Goal: Transaction & Acquisition: Purchase product/service

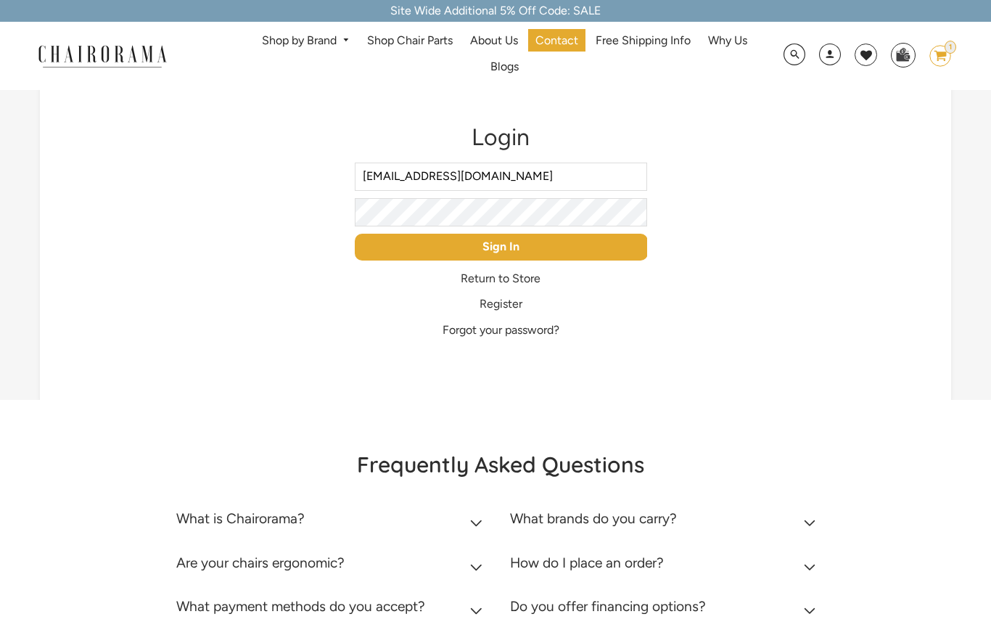
type input "ksharp@swdist.biz"
click at [524, 258] on input "Sign In" at bounding box center [501, 247] width 293 height 27
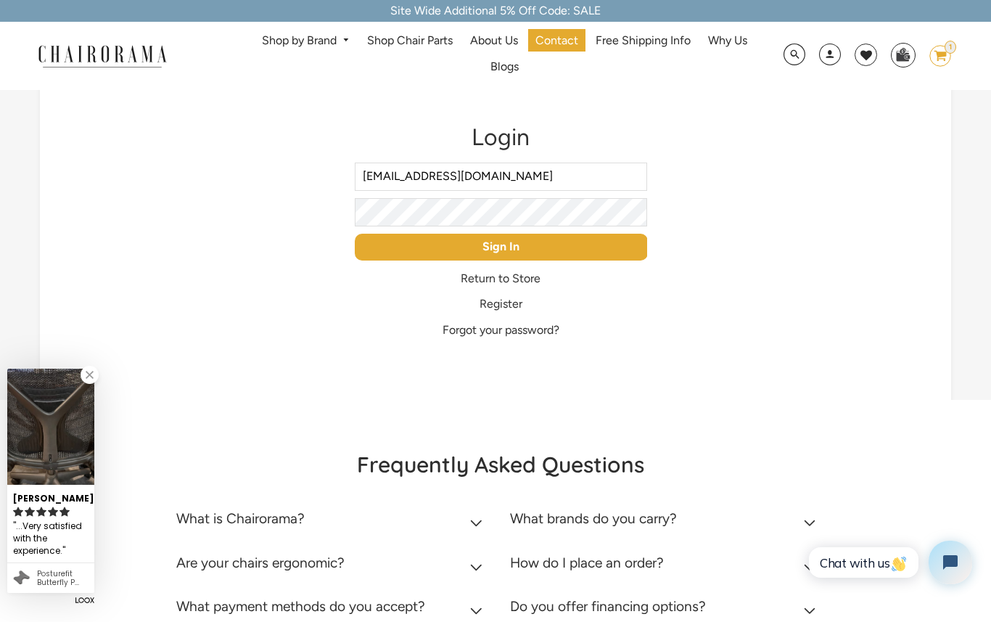
click at [532, 254] on input "Sign In" at bounding box center [501, 247] width 293 height 27
click at [530, 256] on input "Sign In" at bounding box center [501, 247] width 293 height 27
click at [530, 254] on input "Sign In" at bounding box center [501, 247] width 293 height 27
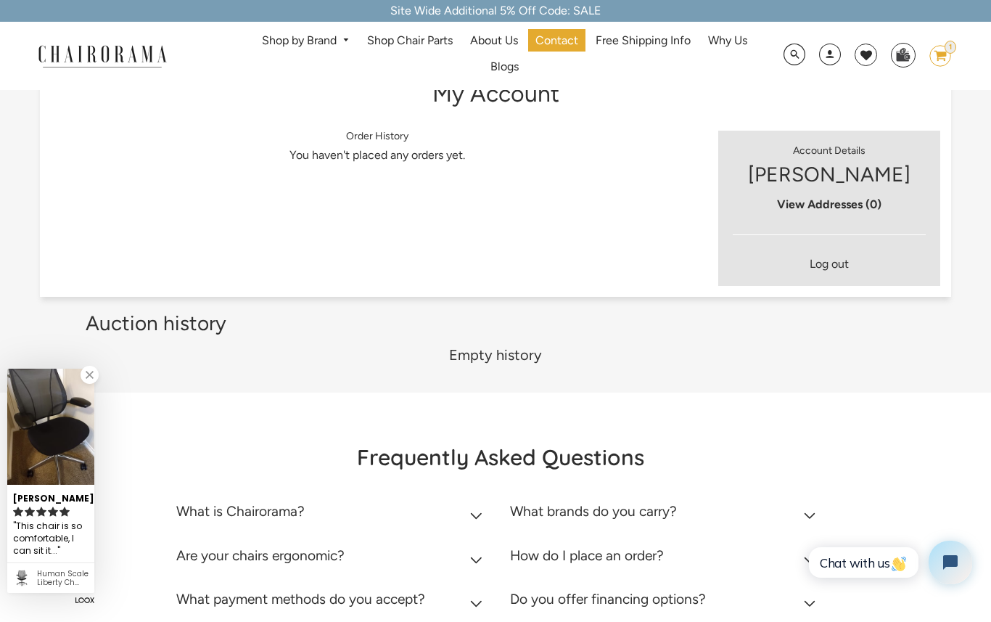
scroll to position [11, 0]
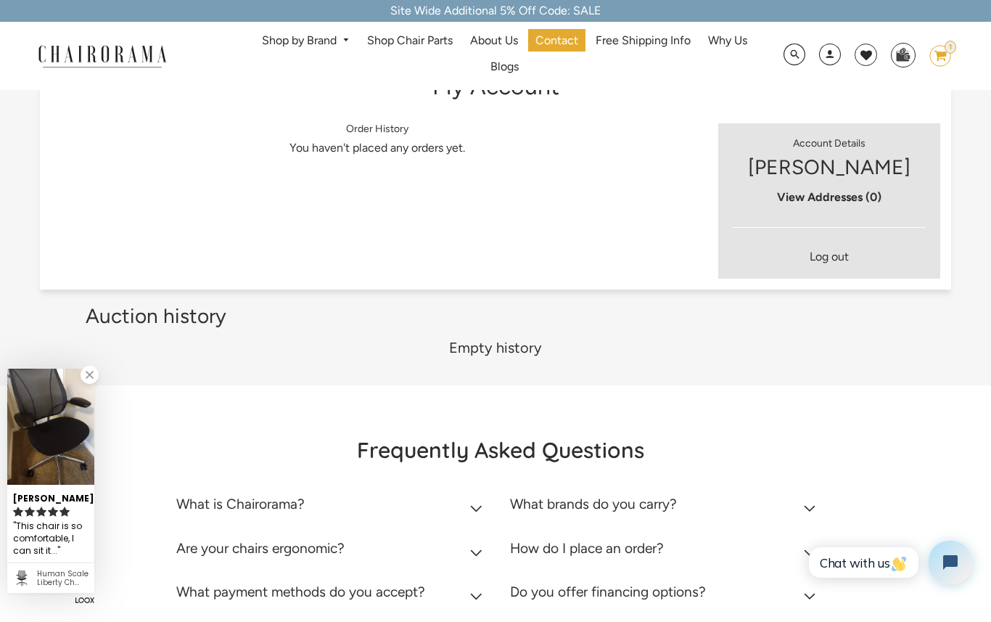
click at [308, 48] on link "Shop by Brand" at bounding box center [306, 41] width 102 height 22
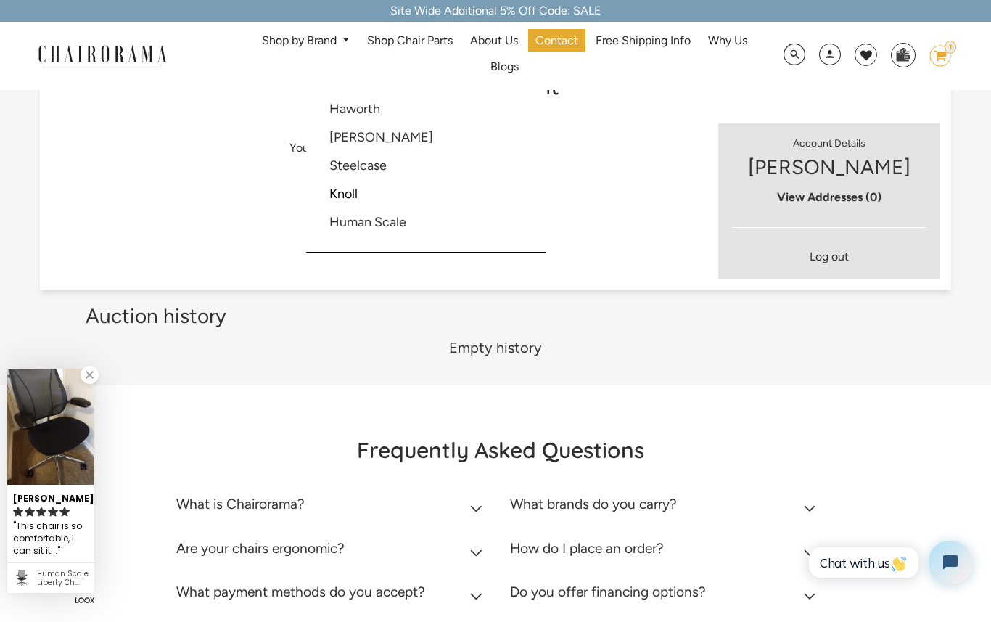
click at [311, 43] on link "Shop by Brand" at bounding box center [306, 41] width 102 height 22
click at [310, 47] on link "Shop by Brand" at bounding box center [306, 41] width 102 height 22
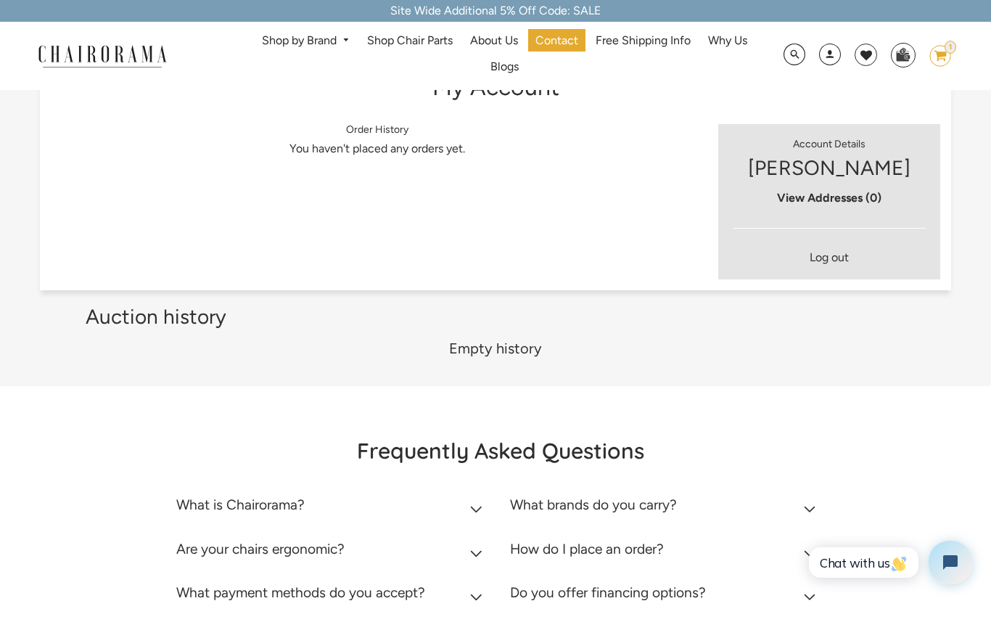
scroll to position [0, 0]
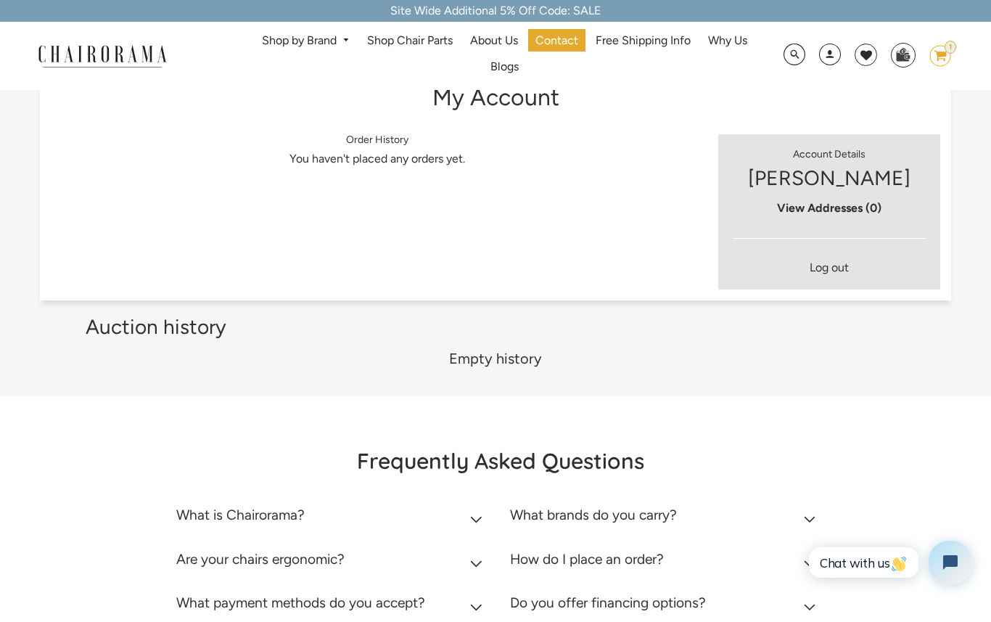
click at [338, 82] on div "Shop by Brand Haworth Herman Miller Steelcase Knoll Human Scale" at bounding box center [495, 56] width 991 height 68
click at [327, 47] on link "Shop by Brand" at bounding box center [306, 41] width 102 height 22
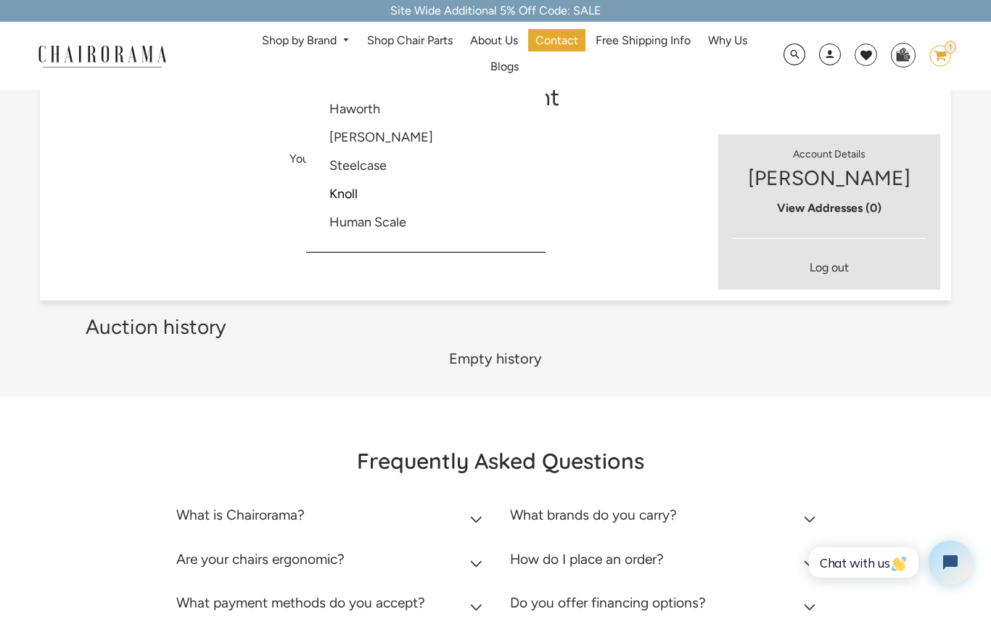
click at [344, 143] on link "[PERSON_NAME]" at bounding box center [381, 137] width 104 height 16
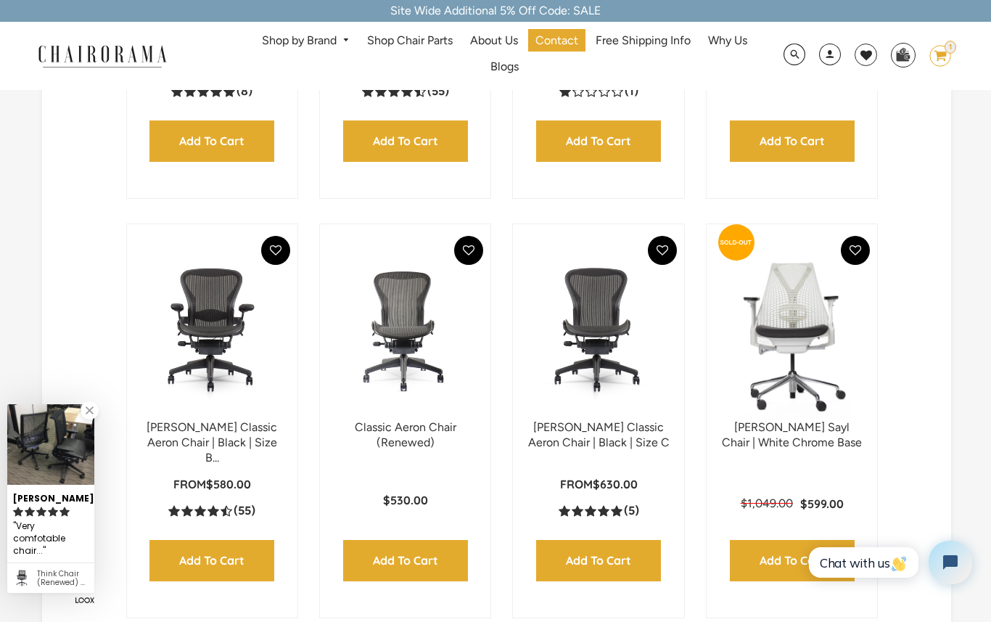
scroll to position [705, 0]
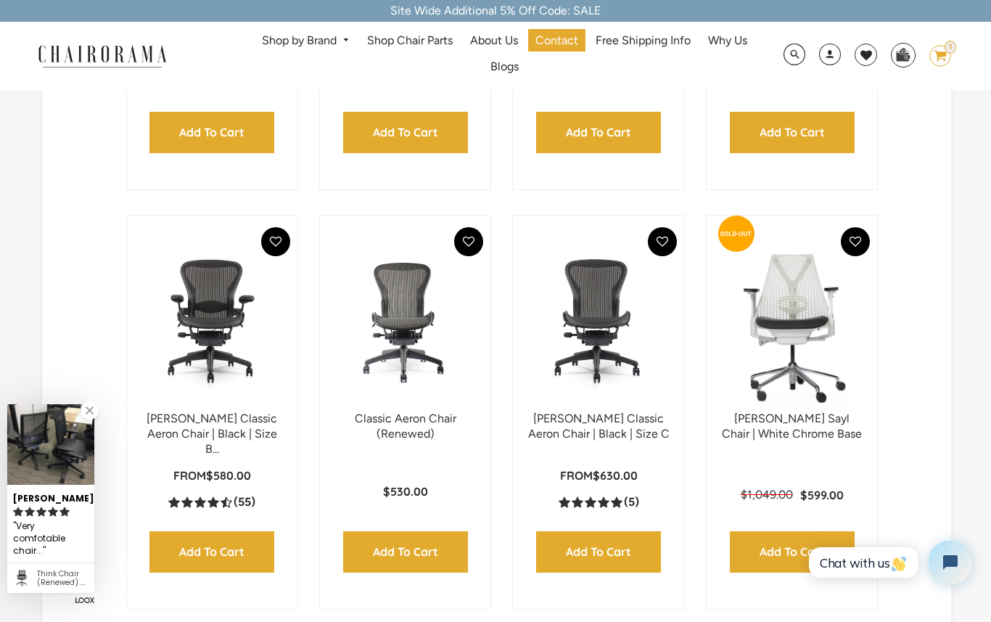
click at [0, 0] on img at bounding box center [0, 0] width 0 height 0
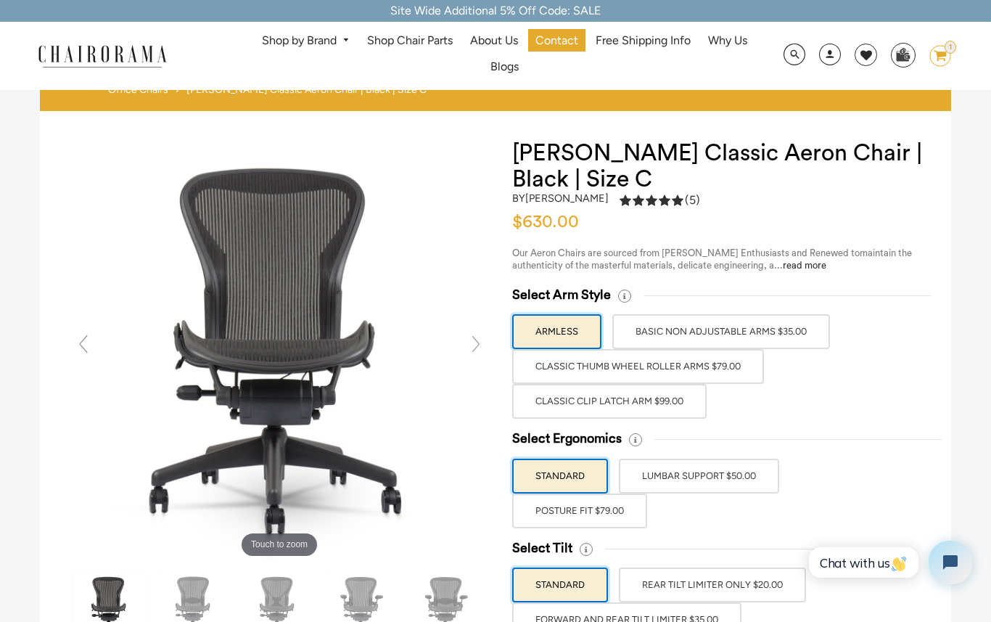
click at [636, 407] on label "Classic Clip Latch Arm $99.00" at bounding box center [609, 401] width 194 height 35
click at [0, 0] on input "Classic Clip Latch Arm $99.00" at bounding box center [0, 0] width 0 height 0
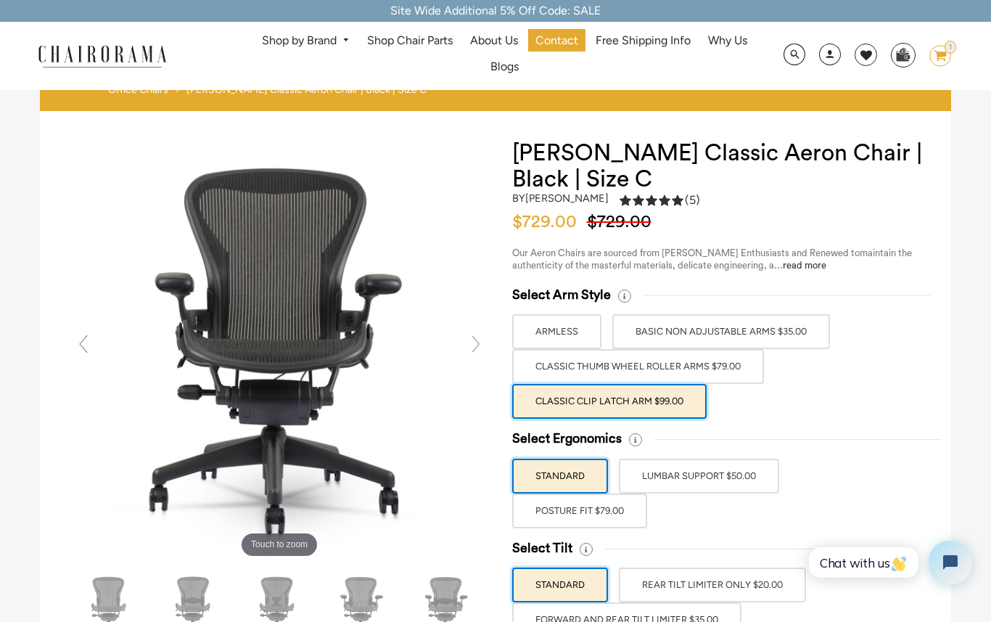
click at [619, 513] on label "POSTURE FIT $79.00" at bounding box center [579, 510] width 135 height 35
click at [0, 0] on input "POSTURE FIT $79.00" at bounding box center [0, 0] width 0 height 0
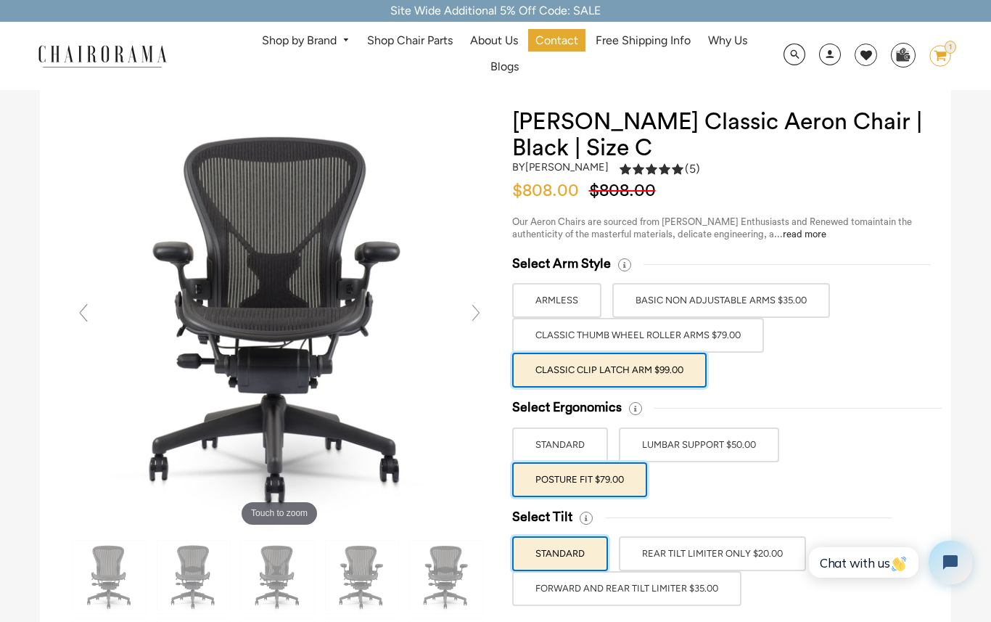
scroll to position [34, 0]
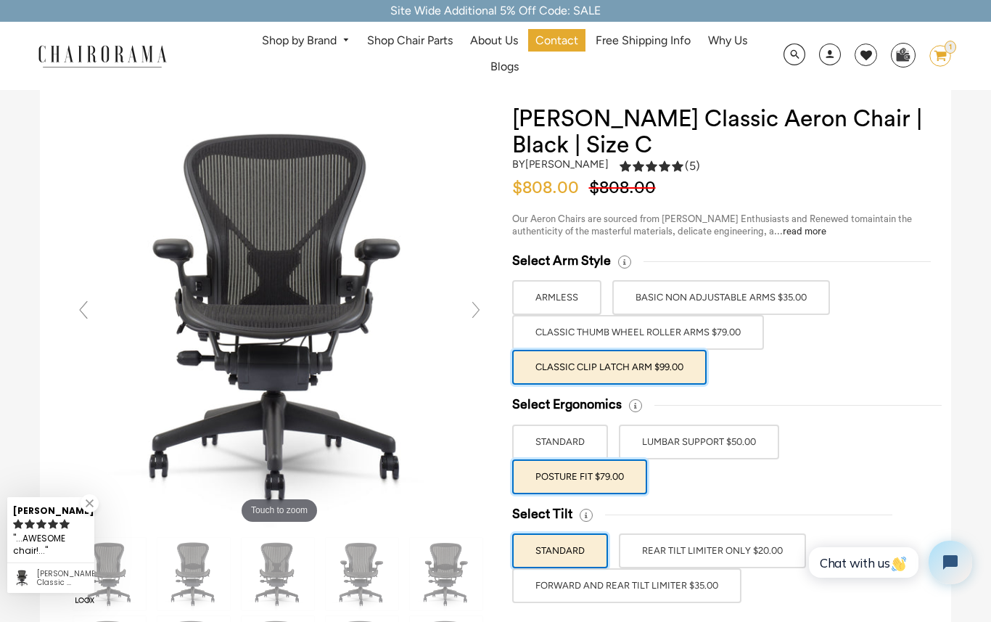
click at [666, 578] on label "FORWARD AND REAR TILT LIMITER $35.00" at bounding box center [626, 585] width 229 height 35
click at [0, 0] on input "FORWARD AND REAR TILT LIMITER $35.00" at bounding box center [0, 0] width 0 height 0
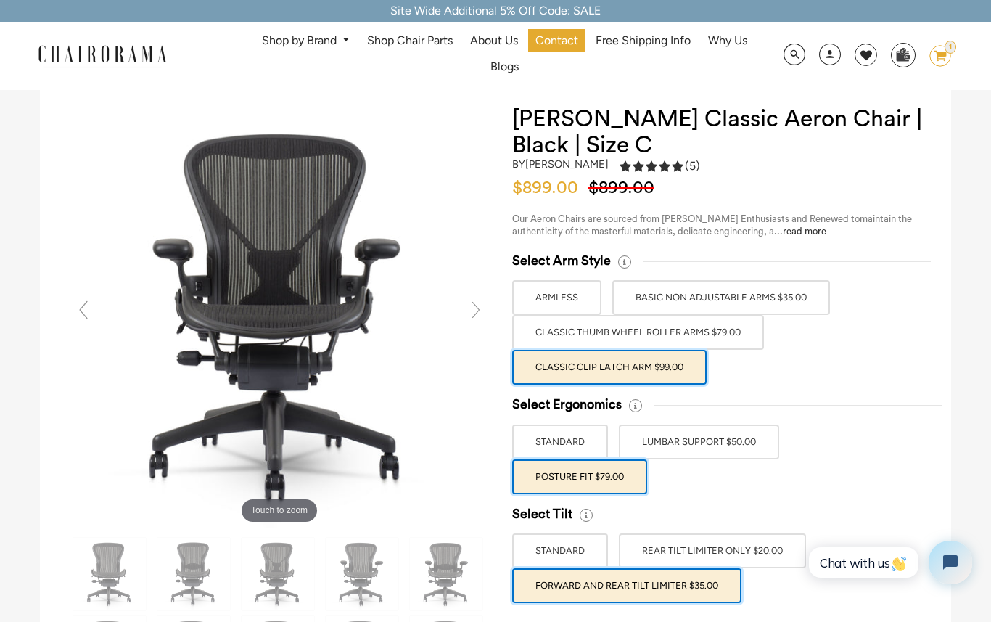
scroll to position [0, 0]
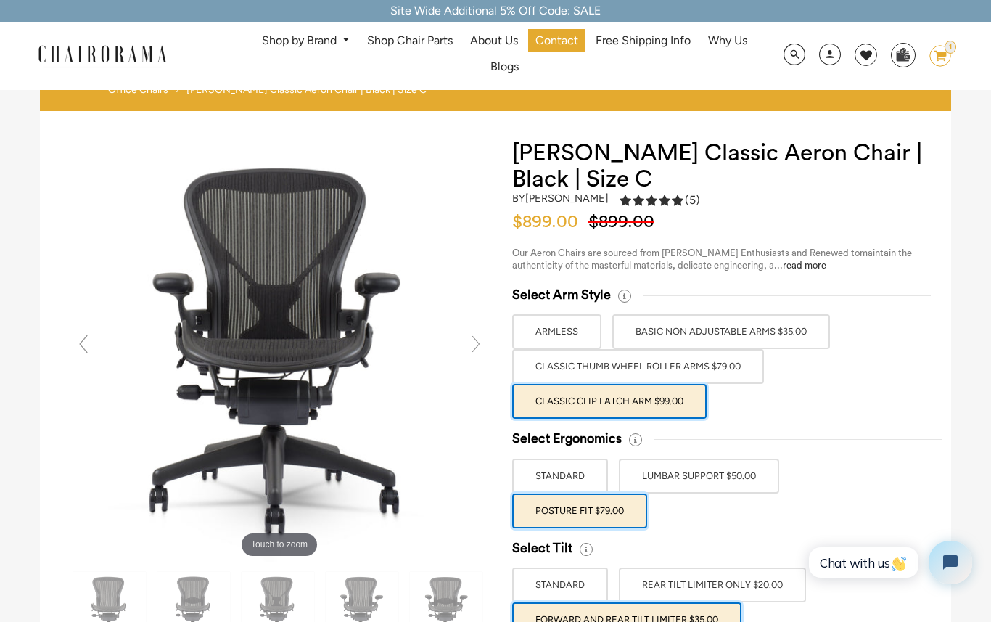
click at [942, 63] on icon "image/svg+xml Layer 1" at bounding box center [940, 56] width 22 height 23
click at [946, 56] on icon "image/svg+xml Layer 1" at bounding box center [940, 56] width 22 height 23
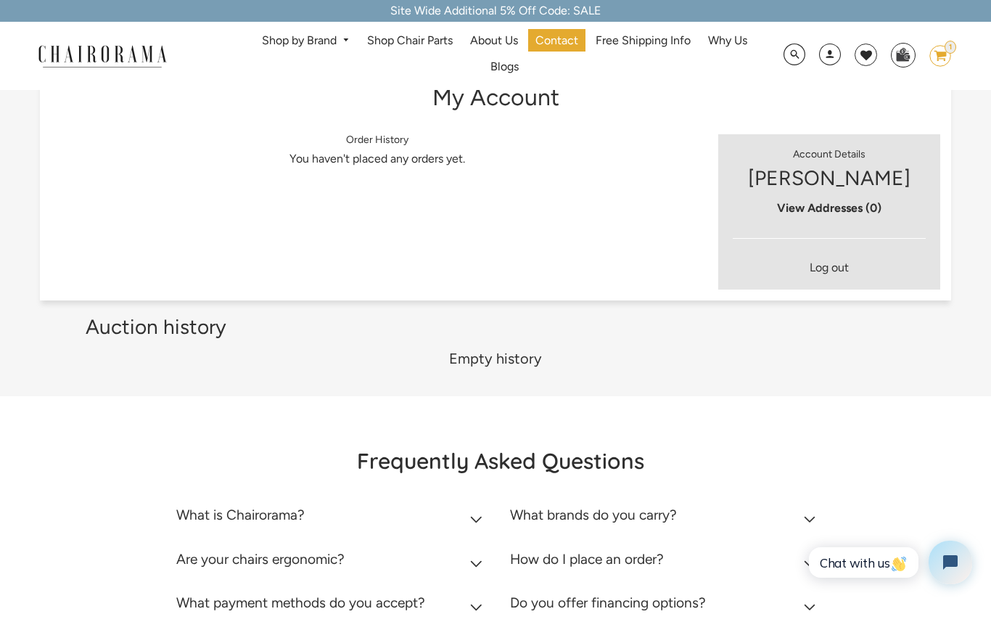
click at [303, 49] on link "Shop by Brand" at bounding box center [306, 41] width 102 height 22
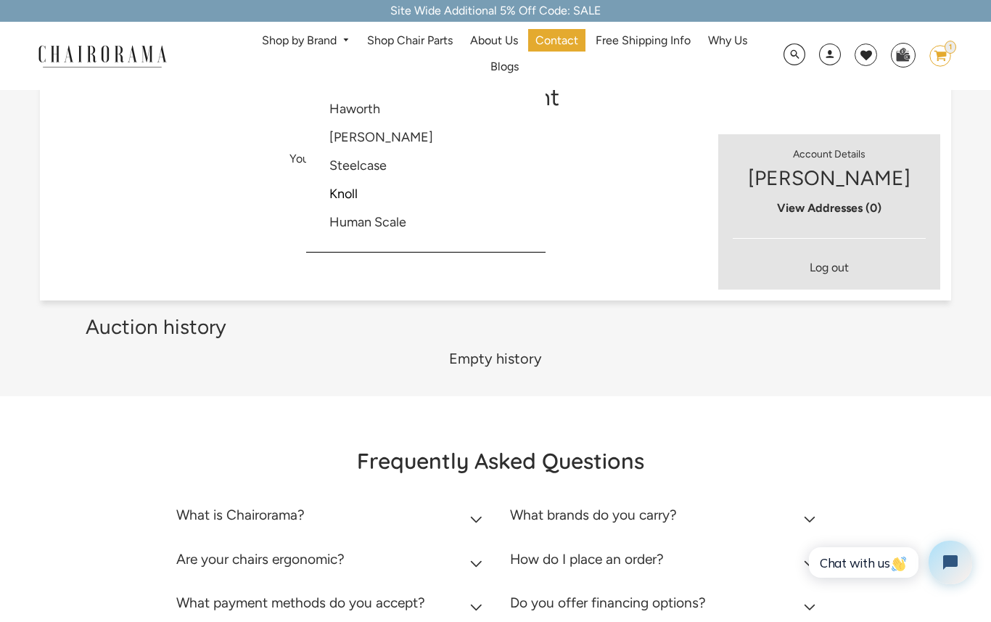
click at [377, 111] on link "Haworth" at bounding box center [354, 109] width 51 height 16
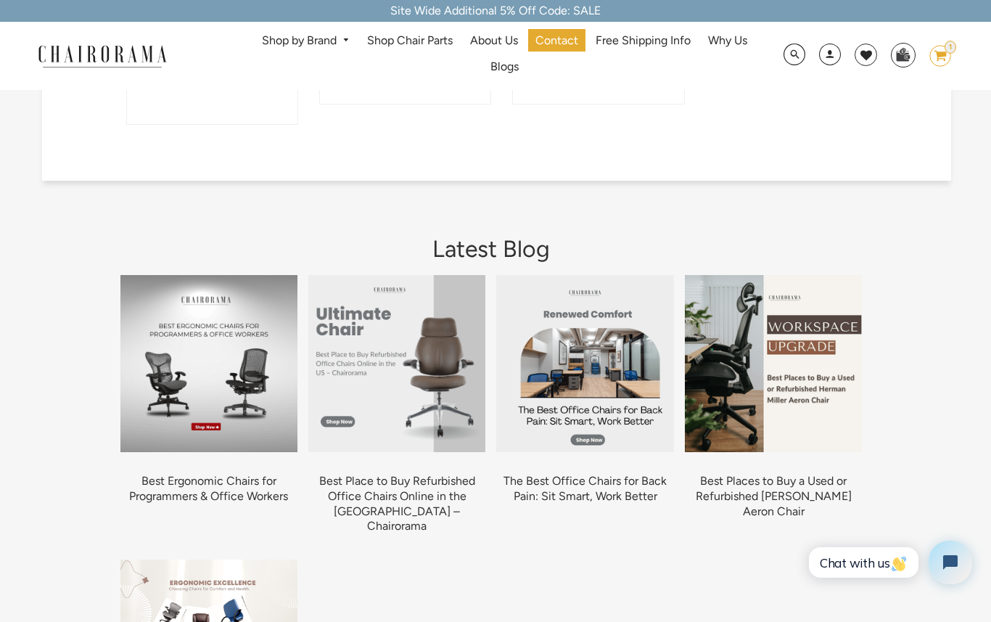
scroll to position [1210, 0]
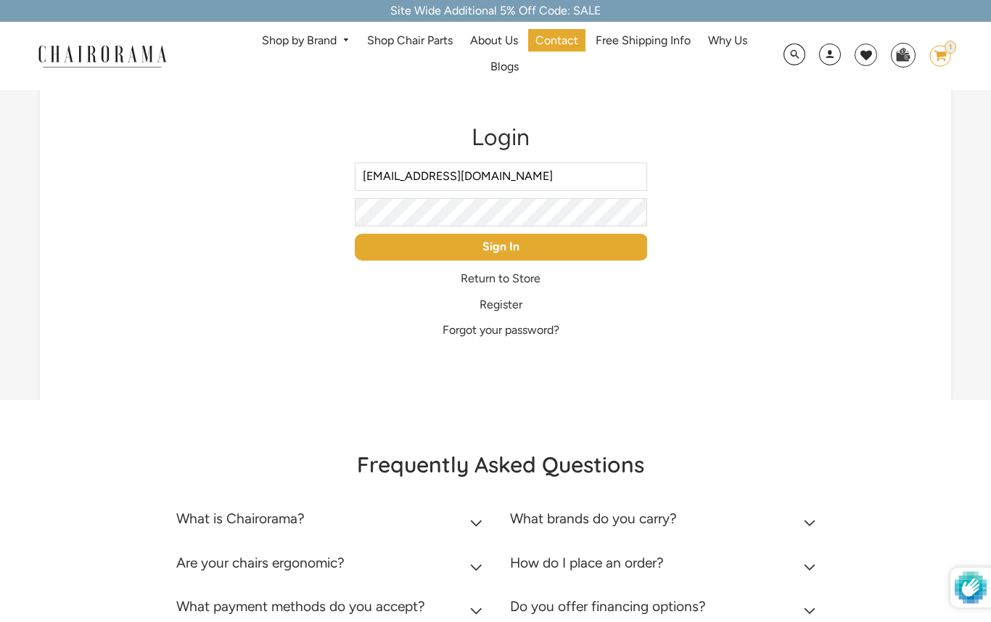
type input "ksharp@swdist.biz"
click at [517, 250] on input "Sign In" at bounding box center [501, 247] width 293 height 27
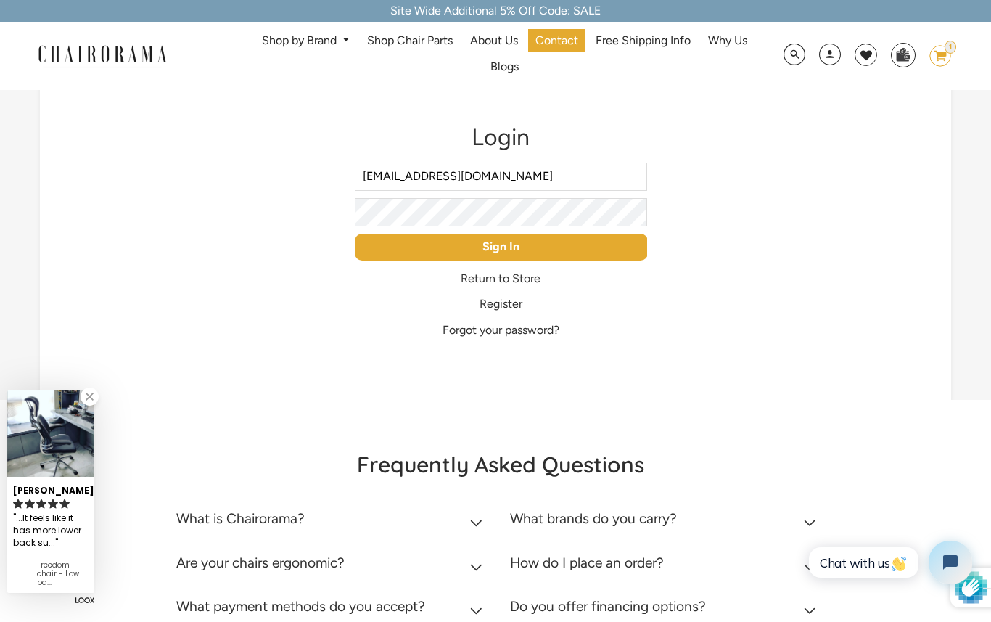
click at [530, 255] on input "Sign In" at bounding box center [501, 247] width 293 height 27
click at [529, 252] on input "Sign In" at bounding box center [501, 247] width 293 height 27
click at [527, 250] on input "Sign In" at bounding box center [501, 247] width 293 height 27
click at [522, 248] on input "Sign In" at bounding box center [501, 247] width 293 height 27
click at [521, 248] on input "Sign In" at bounding box center [501, 247] width 293 height 27
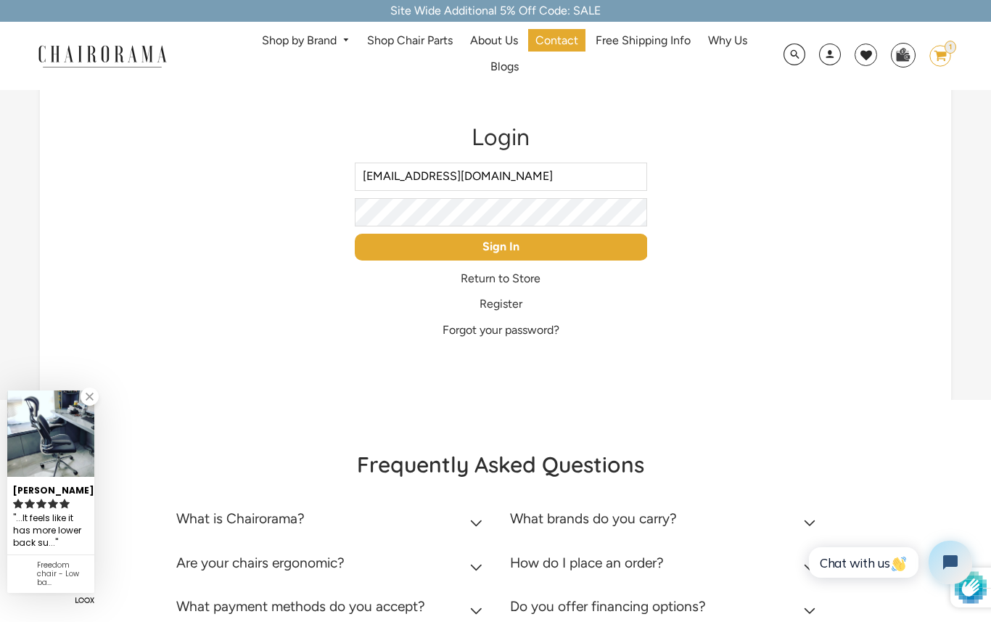
click at [520, 247] on input "Sign In" at bounding box center [501, 247] width 293 height 27
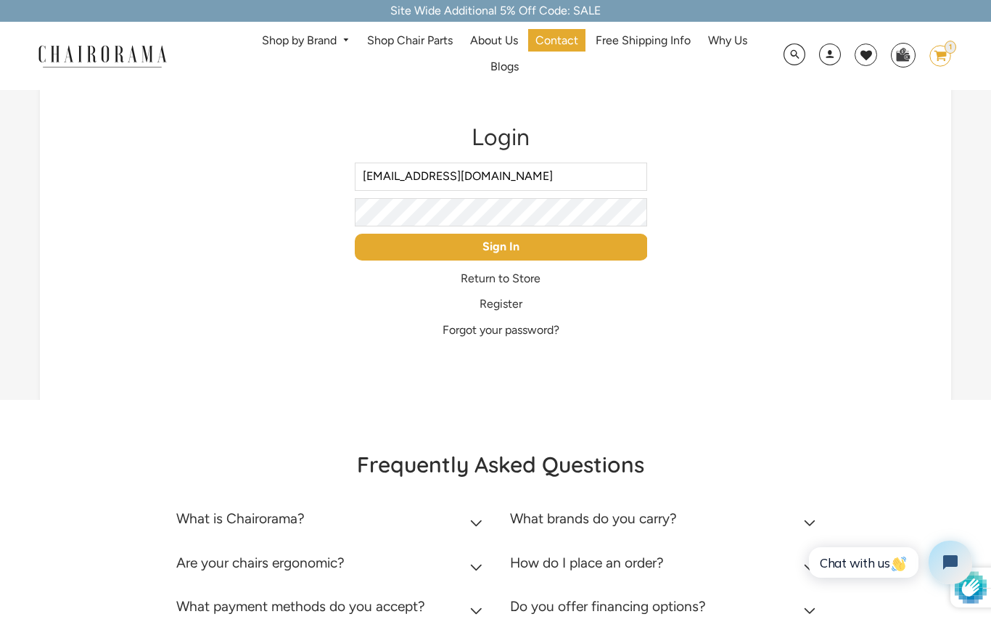
click at [521, 247] on input "Sign In" at bounding box center [501, 247] width 293 height 27
click at [520, 246] on input "Sign In" at bounding box center [501, 247] width 293 height 27
click at [326, 48] on link "Shop by Brand" at bounding box center [306, 41] width 102 height 22
click at [326, 47] on link "Shop by Brand" at bounding box center [306, 41] width 102 height 22
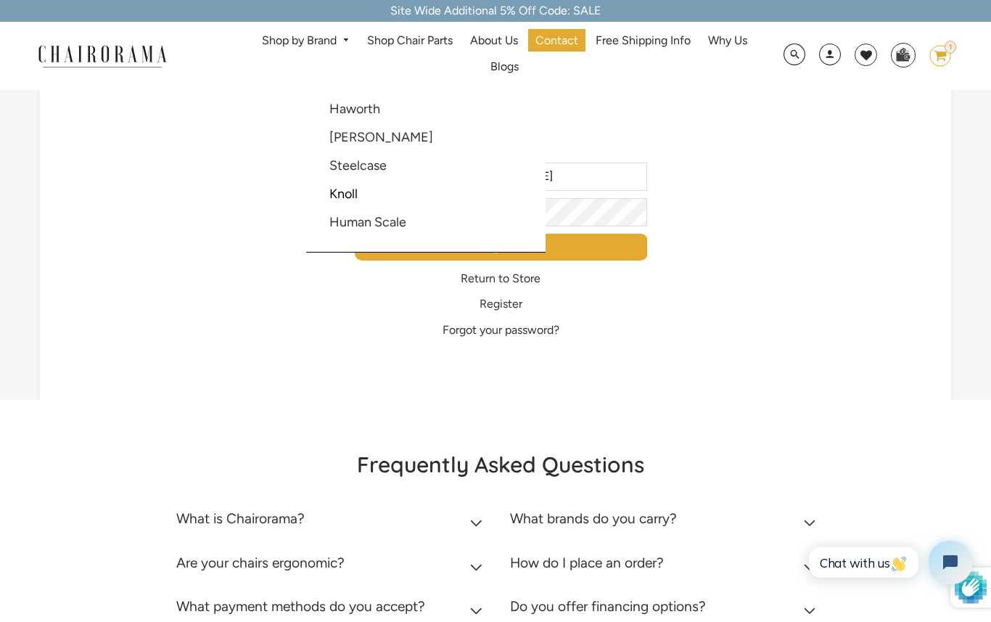
click at [377, 144] on link "[PERSON_NAME]" at bounding box center [381, 137] width 104 height 16
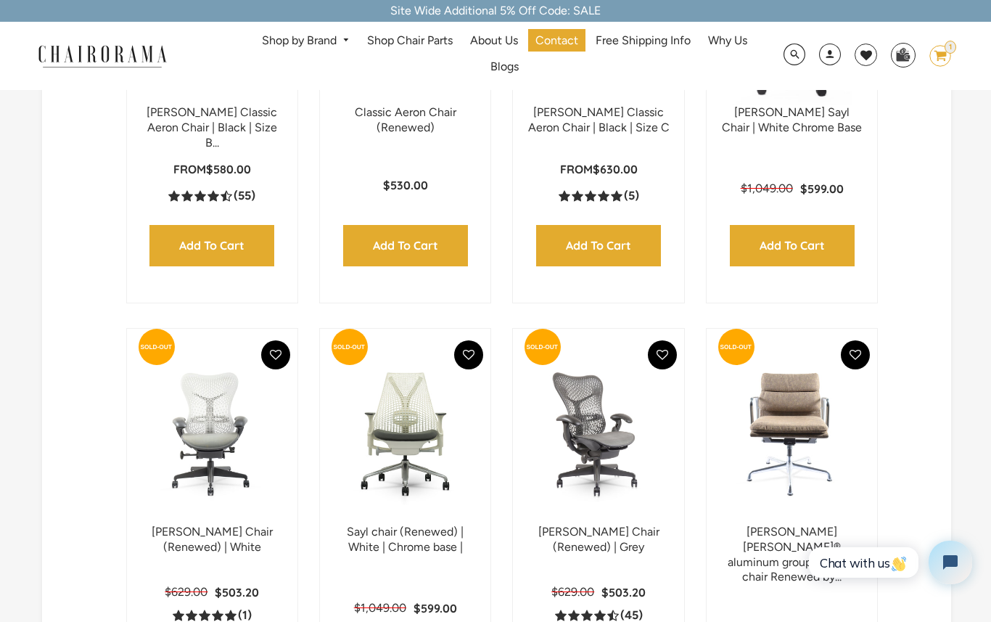
scroll to position [1019, 0]
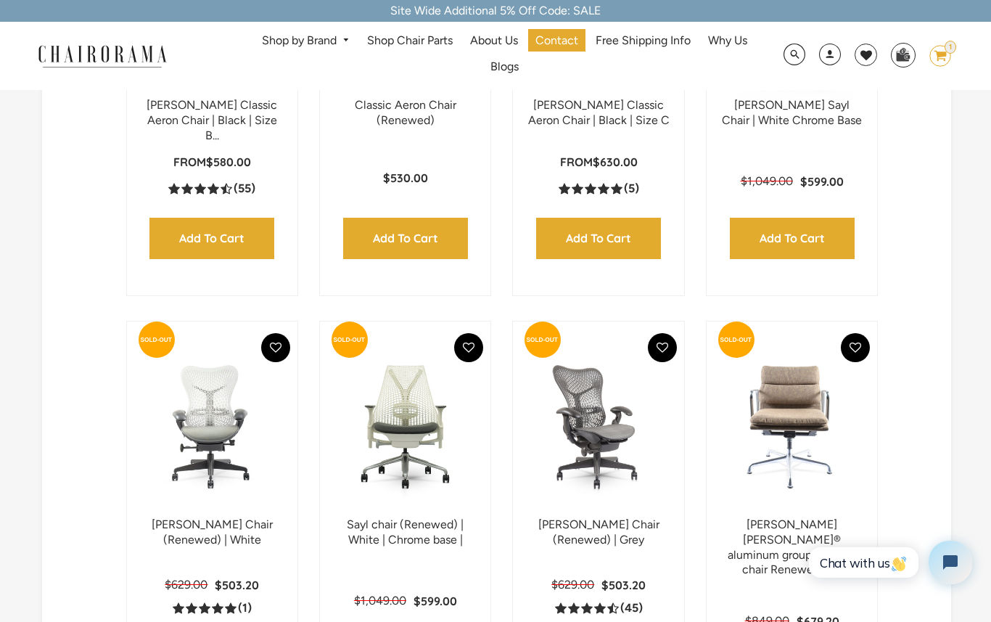
click at [610, 259] on input "Add to Cart" at bounding box center [598, 238] width 125 height 41
click at [613, 259] on input "Add to Cart" at bounding box center [598, 238] width 125 height 41
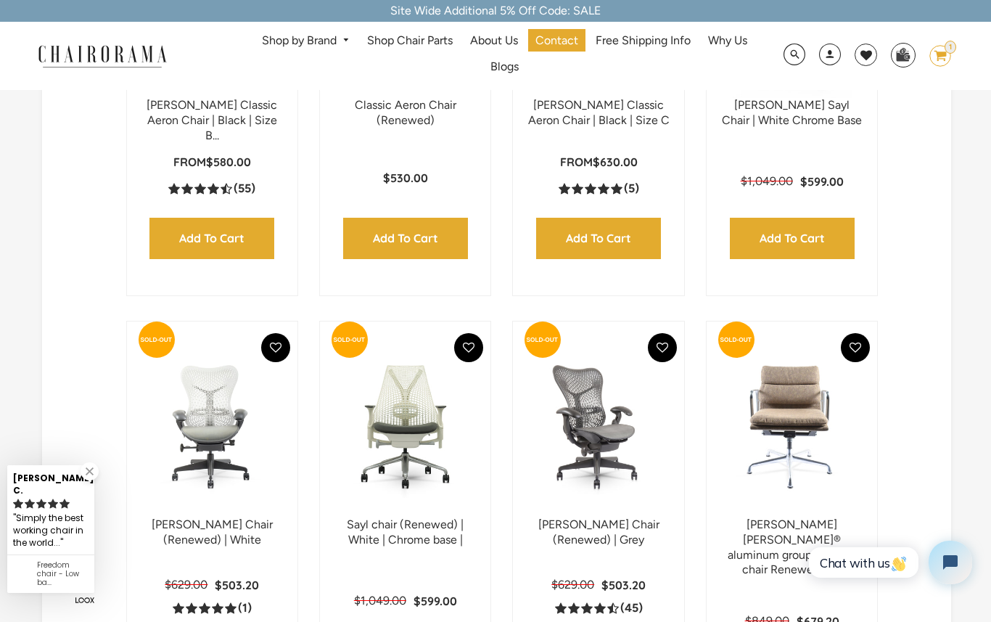
click at [611, 259] on input "Add to Cart" at bounding box center [598, 238] width 125 height 41
click at [612, 259] on input "Add to Cart" at bounding box center [598, 238] width 125 height 41
click at [615, 259] on input "Add to Cart" at bounding box center [598, 238] width 125 height 41
click at [619, 259] on input "Add to Cart" at bounding box center [598, 238] width 125 height 41
click at [617, 259] on input "Add to Cart" at bounding box center [598, 238] width 125 height 41
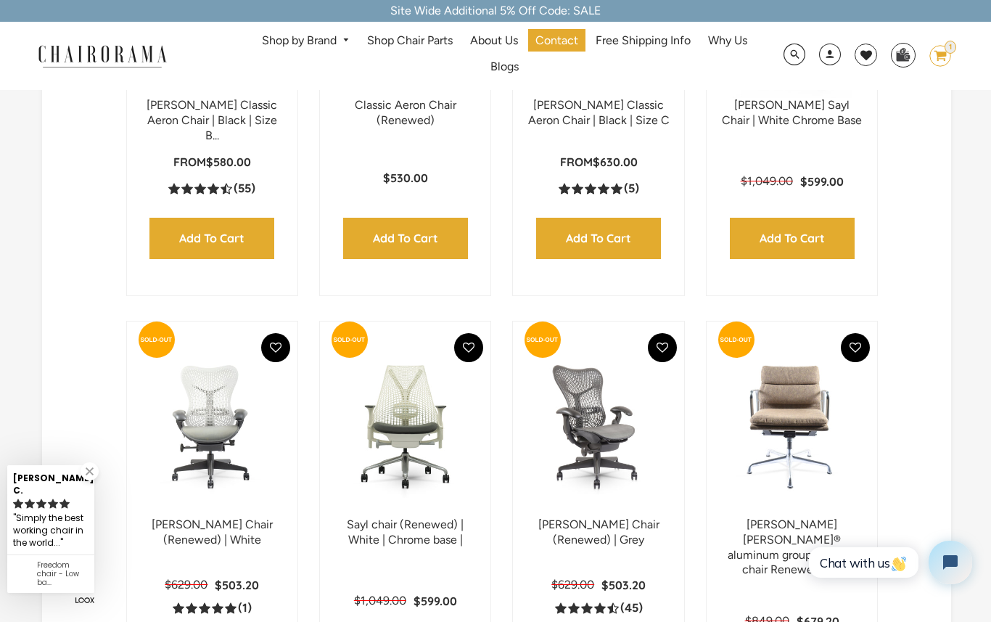
click at [616, 259] on input "Add to Cart" at bounding box center [598, 238] width 125 height 41
click at [613, 259] on input "Add to Cart" at bounding box center [598, 238] width 125 height 41
click at [615, 259] on input "Add to Cart" at bounding box center [598, 238] width 125 height 41
click at [611, 259] on input "Add to Cart" at bounding box center [598, 238] width 125 height 41
click at [610, 259] on input "Add to Cart" at bounding box center [598, 238] width 125 height 41
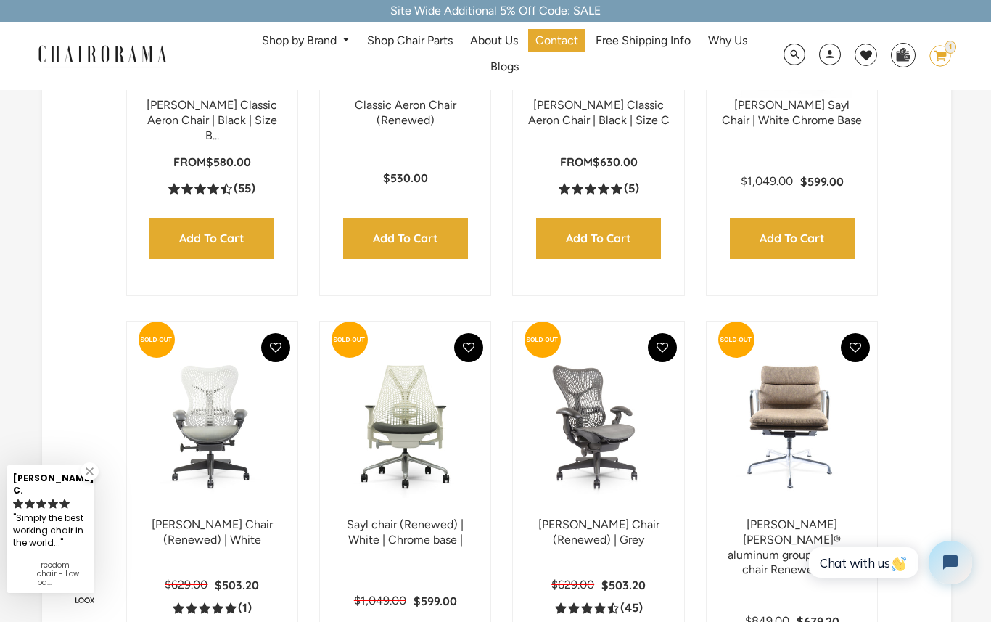
click at [612, 259] on input "Add to Cart" at bounding box center [598, 238] width 125 height 41
click at [612, 258] on input "Add to Cart" at bounding box center [598, 238] width 125 height 41
click at [615, 257] on input "Add to Cart" at bounding box center [598, 238] width 125 height 41
click at [617, 257] on input "Add to Cart" at bounding box center [598, 238] width 125 height 41
click at [618, 259] on input "Add to Cart" at bounding box center [598, 238] width 125 height 41
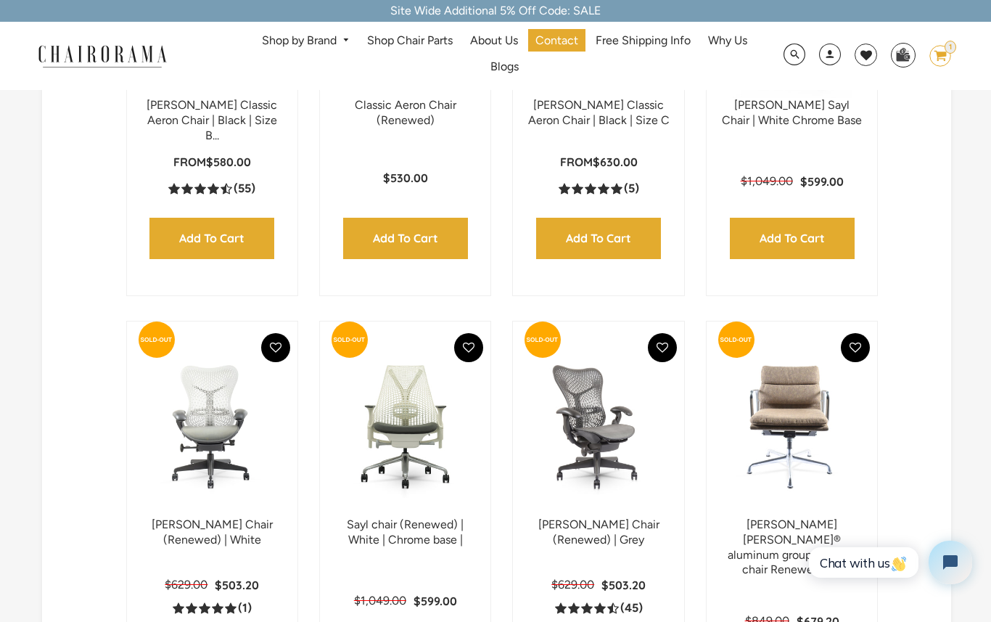
click at [617, 259] on input "Add to Cart" at bounding box center [598, 238] width 125 height 41
click at [615, 259] on input "Add to Cart" at bounding box center [598, 238] width 125 height 41
click at [614, 259] on input "Add to Cart" at bounding box center [598, 238] width 125 height 41
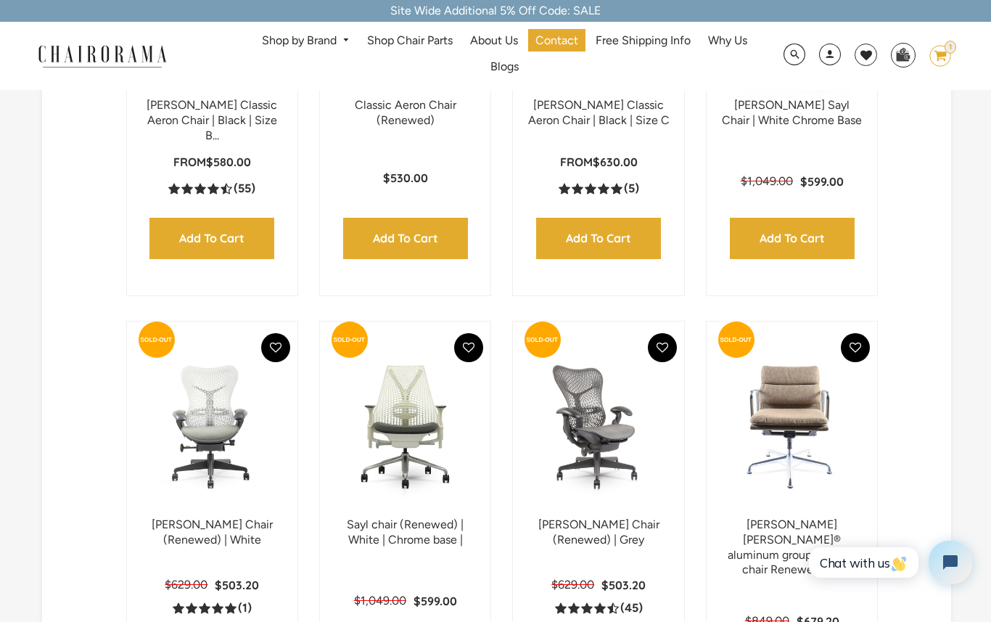
click at [614, 259] on input "Add to Cart" at bounding box center [598, 238] width 125 height 41
click at [616, 259] on input "Add to Cart" at bounding box center [598, 238] width 125 height 41
click at [617, 259] on input "Add to Cart" at bounding box center [598, 238] width 125 height 41
click at [618, 259] on input "Add to Cart" at bounding box center [598, 238] width 125 height 41
click at [617, 259] on input "Add to Cart" at bounding box center [598, 238] width 125 height 41
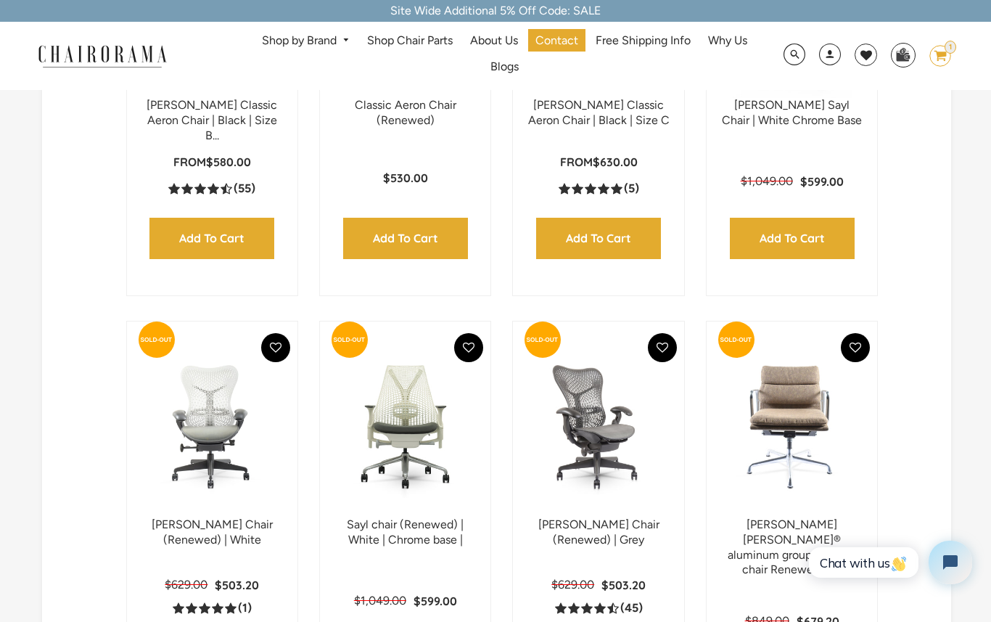
click at [617, 256] on input "Add to Cart" at bounding box center [598, 238] width 125 height 41
click at [617, 258] on input "Add to Cart" at bounding box center [598, 238] width 125 height 41
click at [617, 259] on input "Add to Cart" at bounding box center [598, 238] width 125 height 41
click at [615, 259] on input "Add to Cart" at bounding box center [598, 238] width 125 height 41
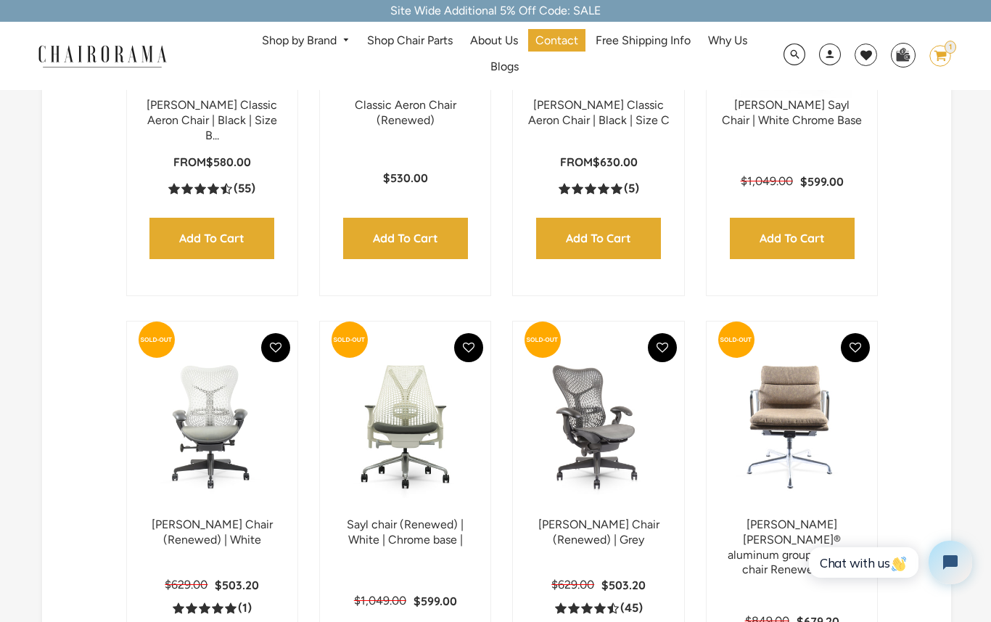
click at [615, 259] on input "Add to Cart" at bounding box center [598, 238] width 125 height 41
click at [618, 256] on input "Add to Cart" at bounding box center [598, 238] width 125 height 41
click at [619, 252] on input "Add to Cart" at bounding box center [598, 238] width 125 height 41
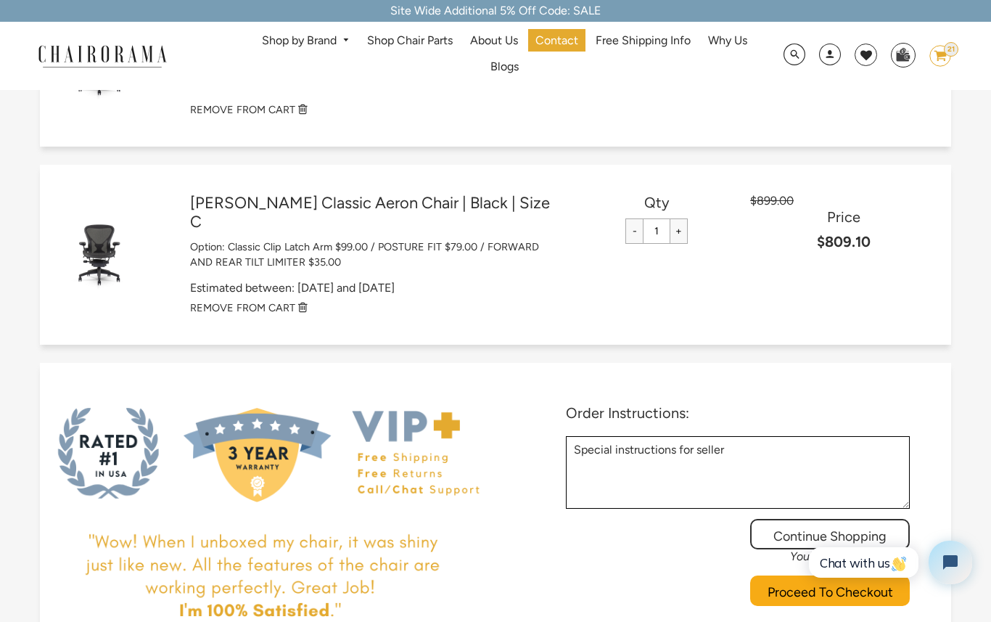
scroll to position [207, 0]
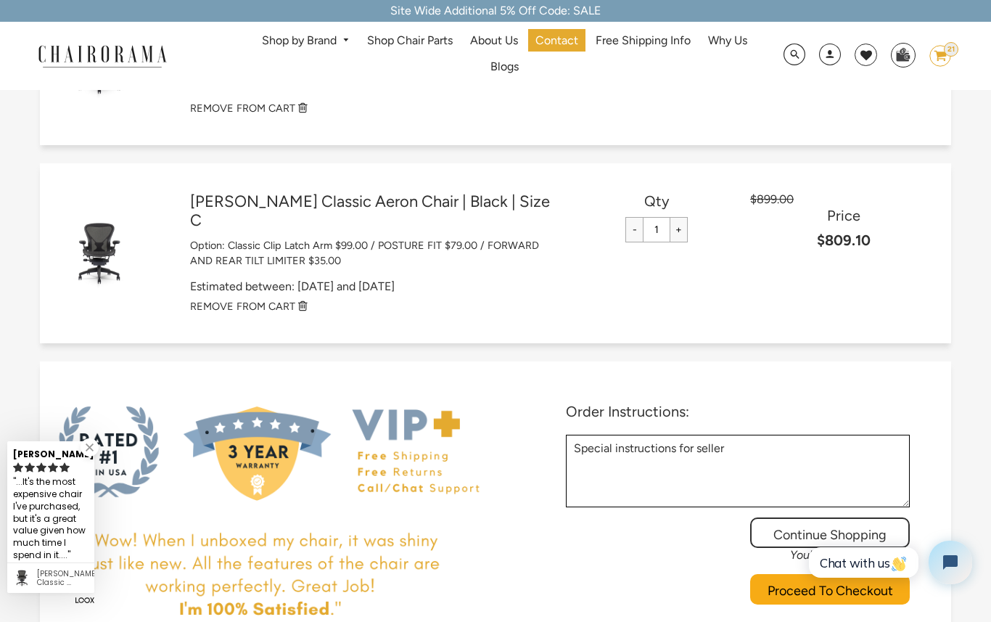
click at [948, 57] on icon "image/svg+xml Layer 1" at bounding box center [940, 56] width 22 height 23
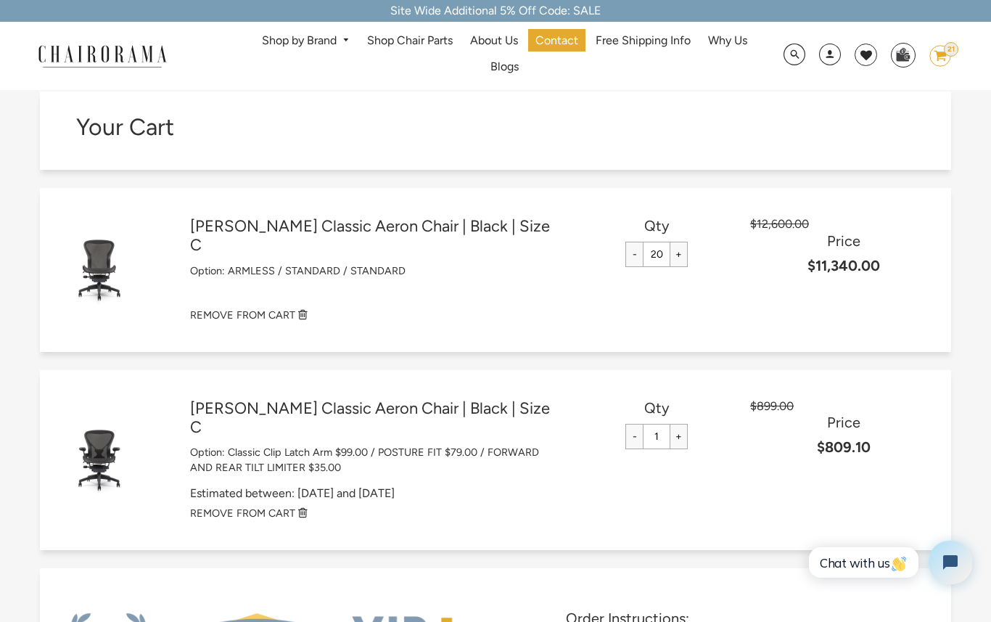
click at [635, 435] on input "-" at bounding box center [634, 436] width 18 height 25
type input "0"
click at [636, 260] on input "-" at bounding box center [634, 254] width 18 height 25
type input "19"
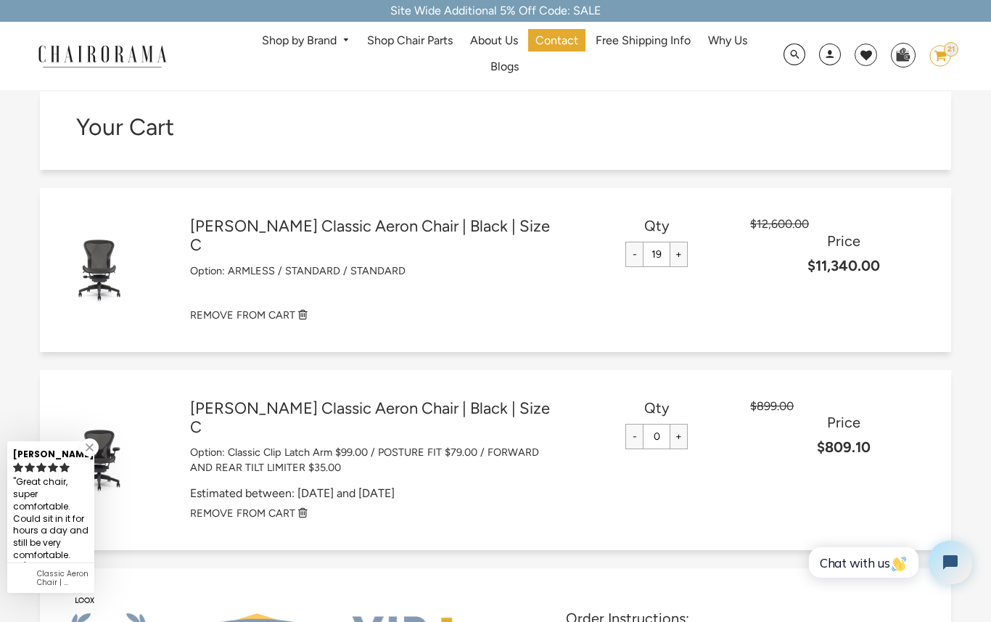
click at [268, 506] on small "REMOVE FROM CART" at bounding box center [242, 512] width 105 height 13
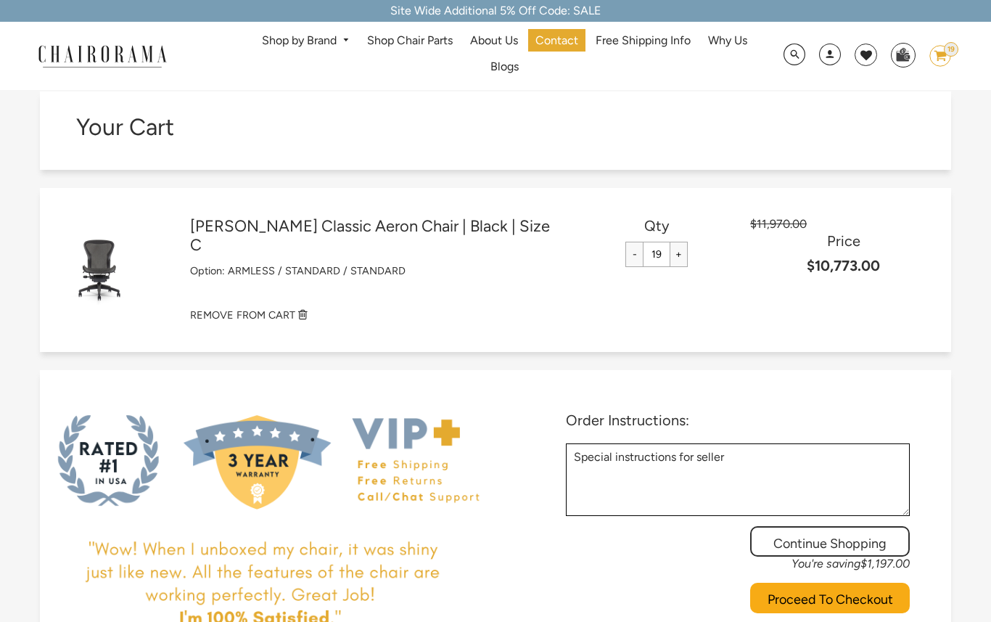
click at [279, 316] on small "REMOVE FROM CART" at bounding box center [242, 314] width 105 height 13
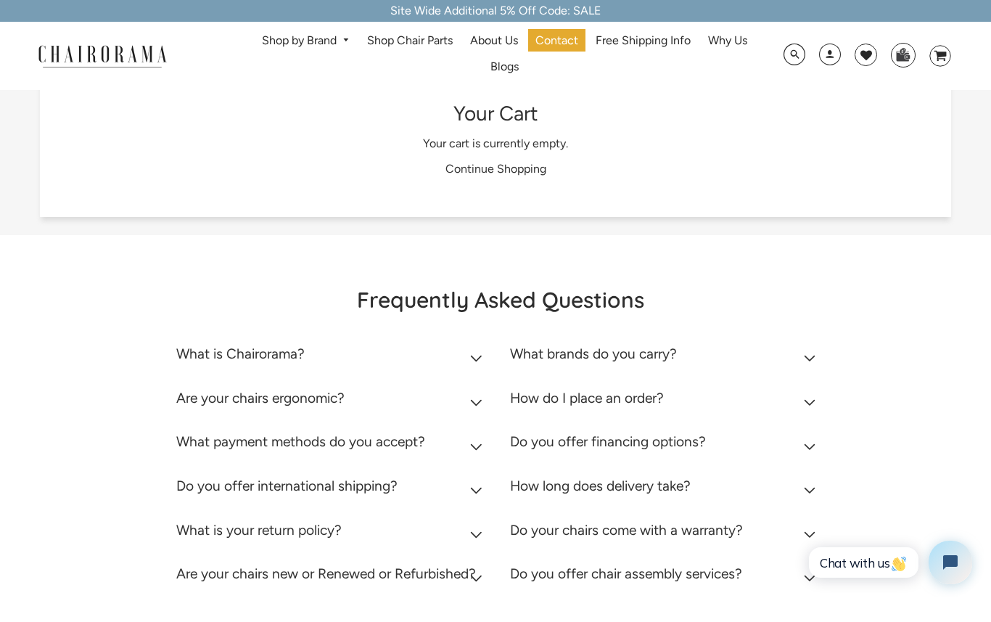
click at [305, 52] on link "Shop by Brand" at bounding box center [306, 41] width 102 height 22
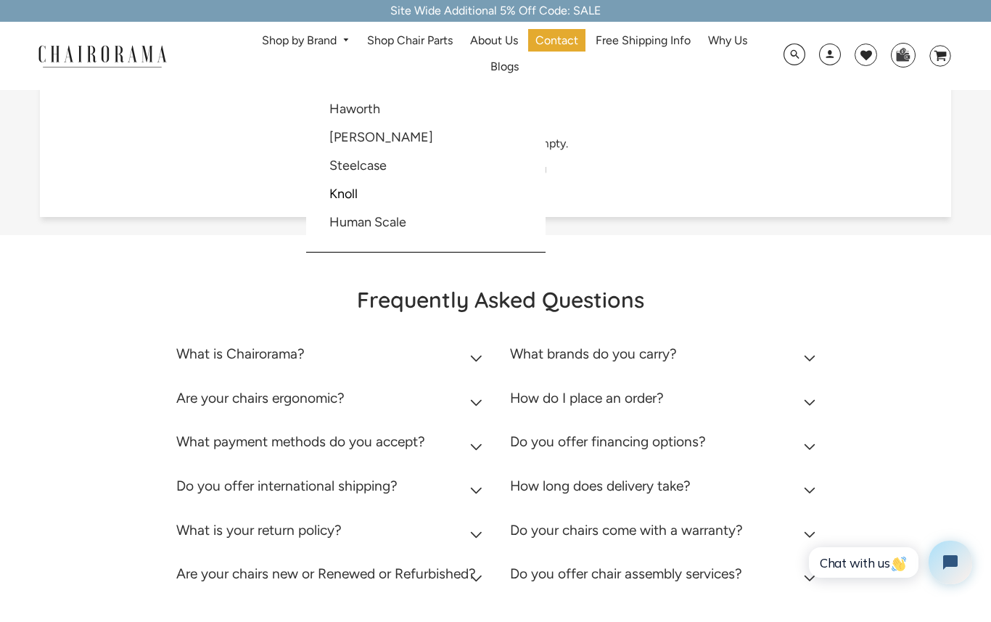
click at [408, 132] on link "[PERSON_NAME]" at bounding box center [381, 137] width 104 height 16
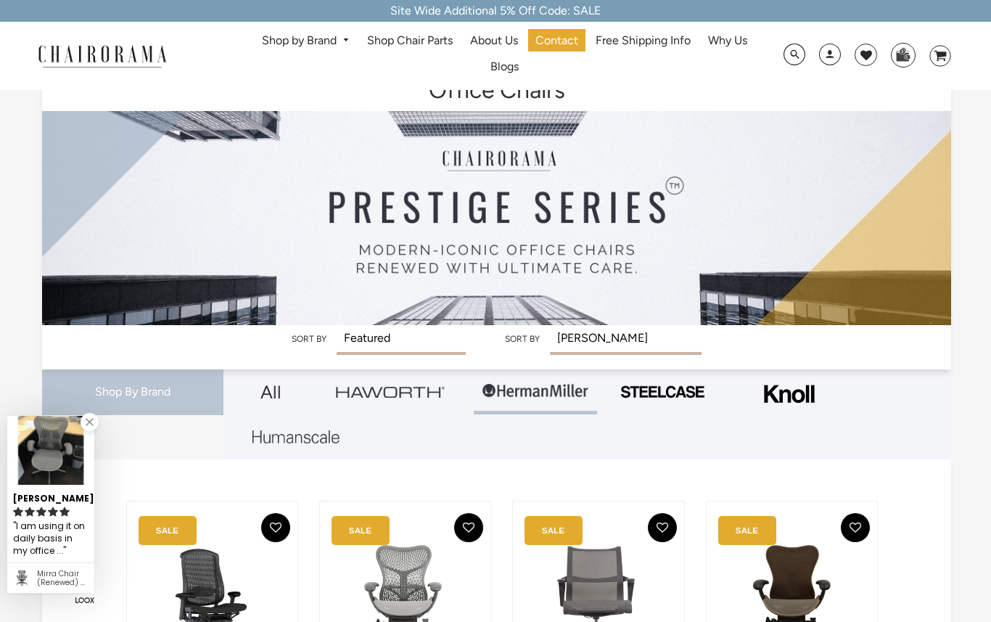
click at [316, 40] on link "Shop by Brand" at bounding box center [306, 41] width 102 height 22
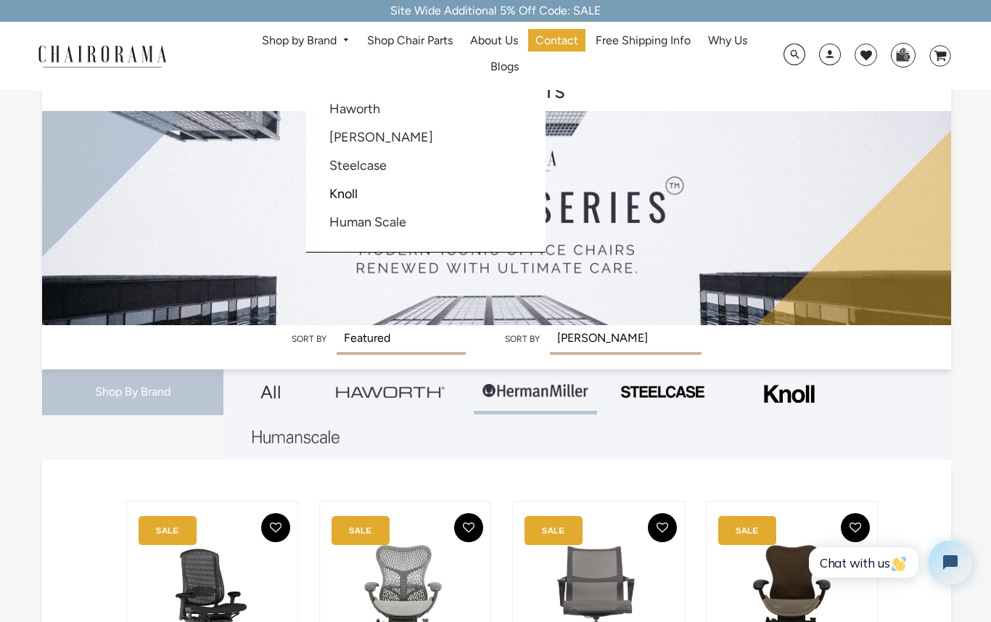
click at [837, 52] on span at bounding box center [830, 56] width 22 height 27
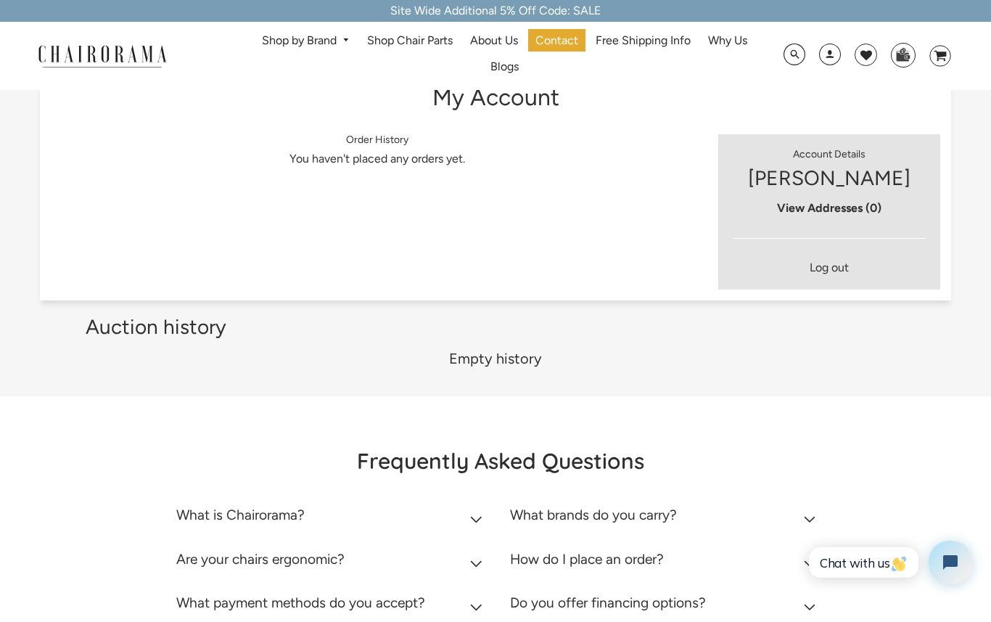
click at [829, 262] on link "Log out" at bounding box center [829, 267] width 39 height 14
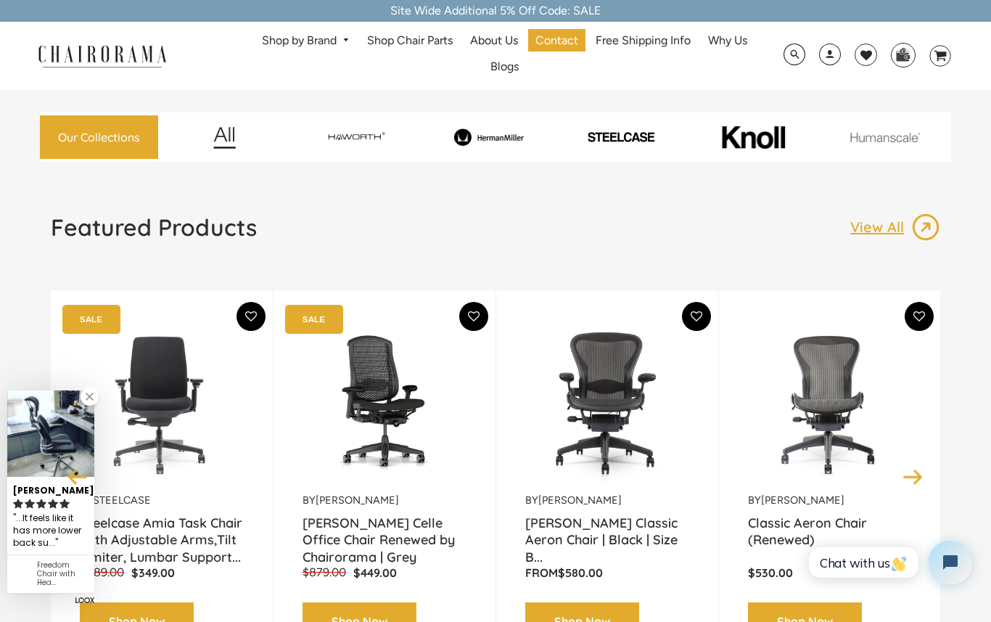
click at [219, 140] on img at bounding box center [224, 137] width 81 height 22
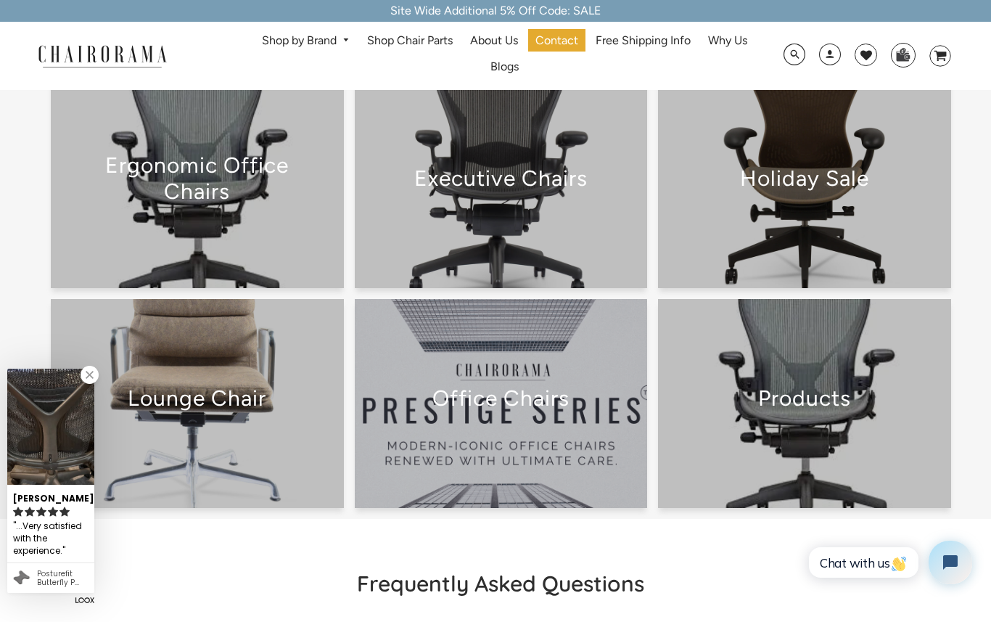
scroll to position [214, 0]
click at [531, 196] on div "Executive Chairs" at bounding box center [501, 183] width 293 height 37
click at [531, 201] on div "Executive Chairs" at bounding box center [501, 183] width 293 height 37
click at [538, 189] on h2 "Executive Chairs" at bounding box center [501, 178] width 242 height 26
click at [533, 192] on div "Executive Chairs" at bounding box center [501, 183] width 293 height 37
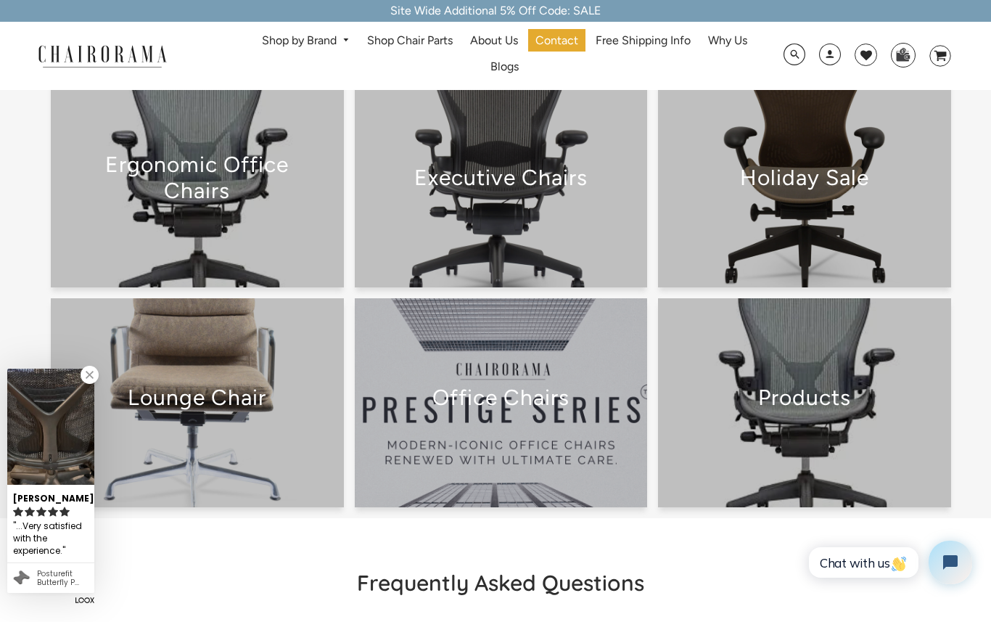
click at [533, 186] on h2 "Executive Chairs" at bounding box center [501, 178] width 242 height 26
click at [534, 181] on h2 "Executive Chairs" at bounding box center [501, 178] width 242 height 26
click at [535, 181] on h2 "Executive Chairs" at bounding box center [501, 178] width 242 height 26
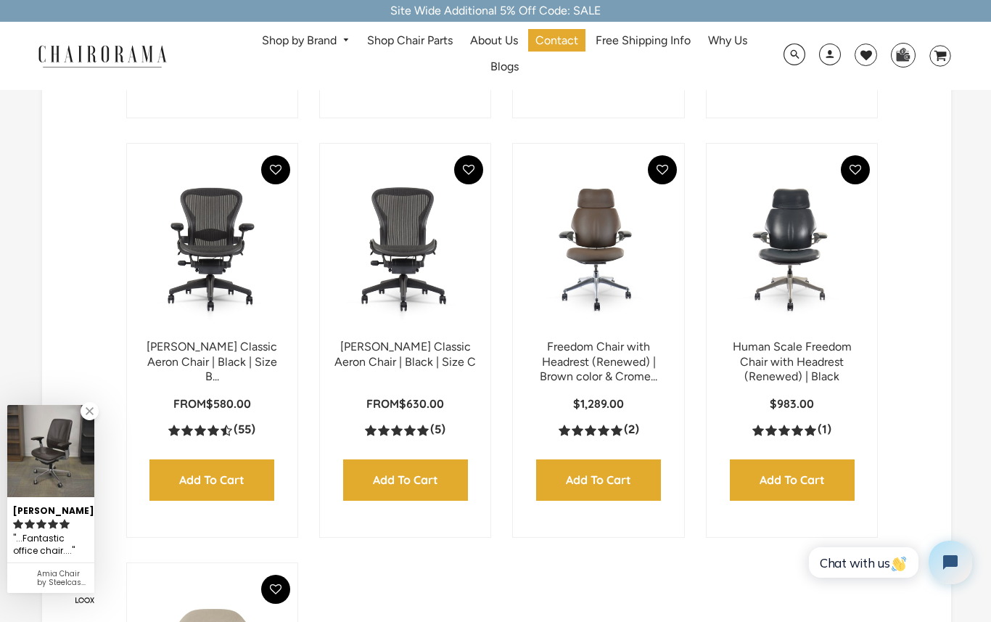
scroll to position [447, 0]
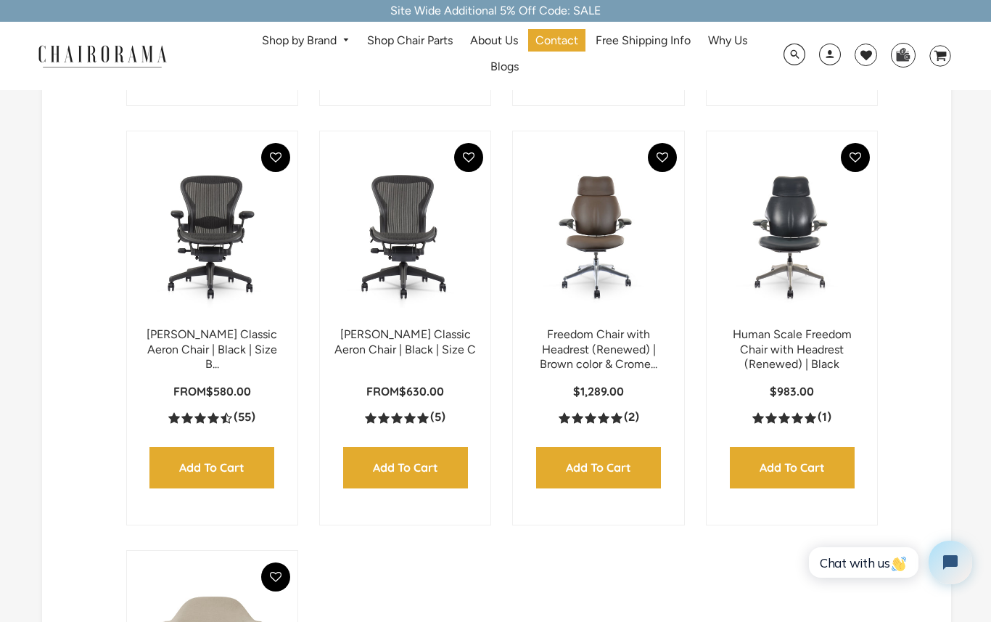
click at [247, 365] on link "Herman Miller Classic Aeron Chair | Black | Size B..." at bounding box center [212, 349] width 131 height 44
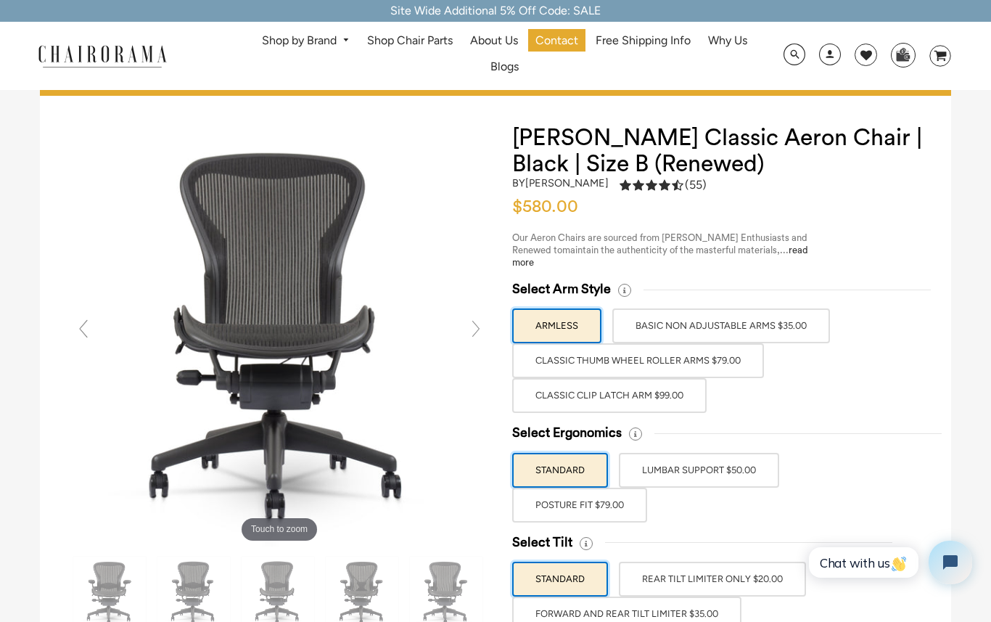
scroll to position [17, 0]
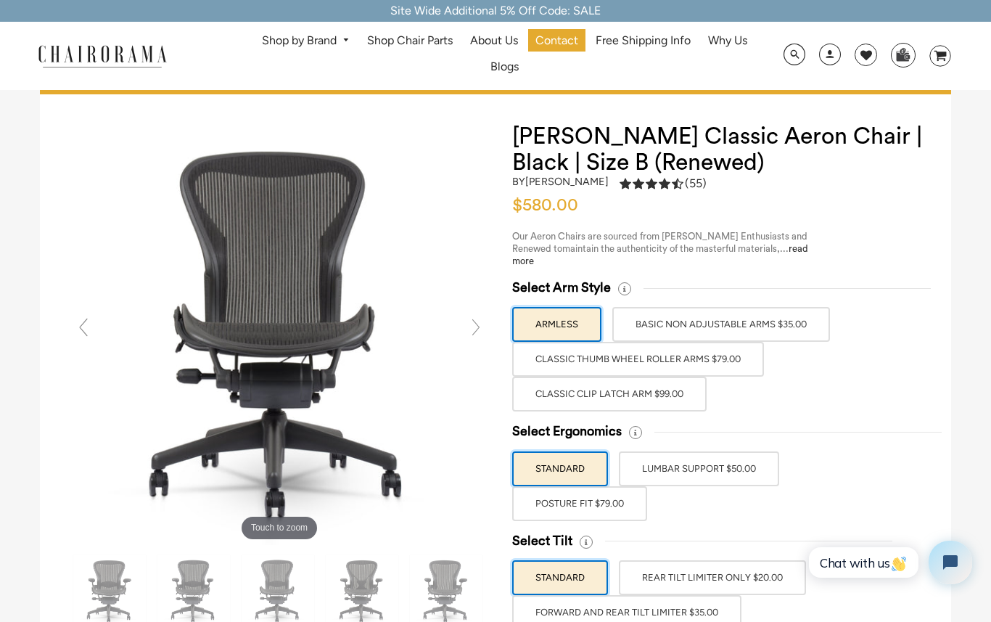
click at [689, 391] on label "Classic Clip Latch Arm $99.00" at bounding box center [609, 394] width 194 height 35
click at [0, 0] on input "Classic Clip Latch Arm $99.00" at bounding box center [0, 0] width 0 height 0
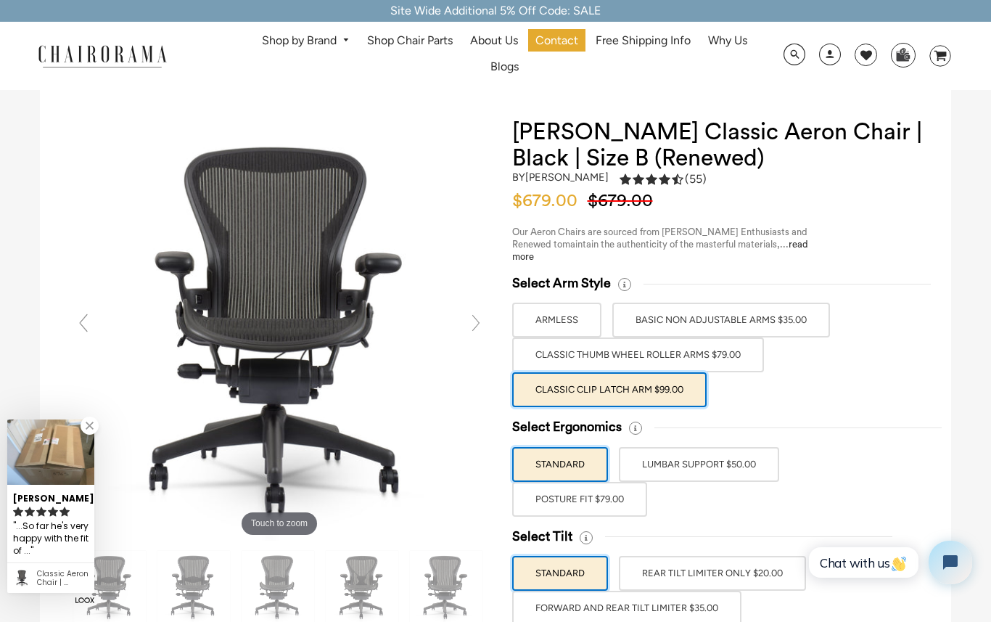
scroll to position [22, 0]
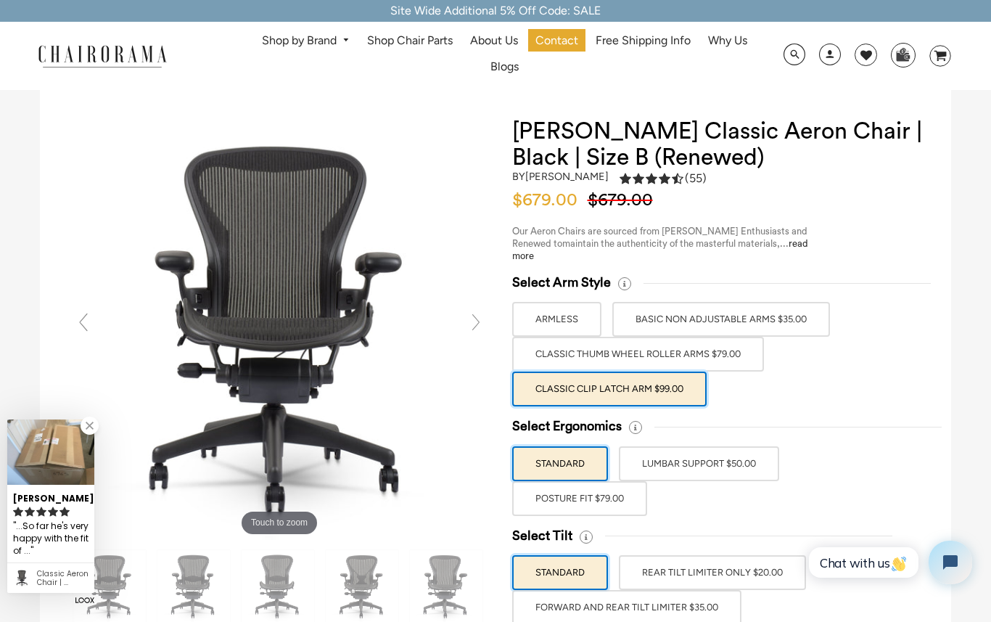
click at [744, 394] on div "Select Arm Style ARMLESS BASIC NON ADJUSTABLE ARMS $35.00 Classic Thumb Wheel R…" at bounding box center [717, 340] width 411 height 132
click at [744, 396] on div "Select Arm Style ARMLESS BASIC NON ADJUSTABLE ARMS $35.00 Classic Thumb Wheel R…" at bounding box center [717, 340] width 411 height 132
click at [743, 398] on div "Select Arm Style ARMLESS BASIC NON ADJUSTABLE ARMS $35.00 Classic Thumb Wheel R…" at bounding box center [717, 340] width 411 height 132
click at [742, 400] on div "Select Arm Style ARMLESS BASIC NON ADJUSTABLE ARMS $35.00 Classic Thumb Wheel R…" at bounding box center [717, 340] width 411 height 132
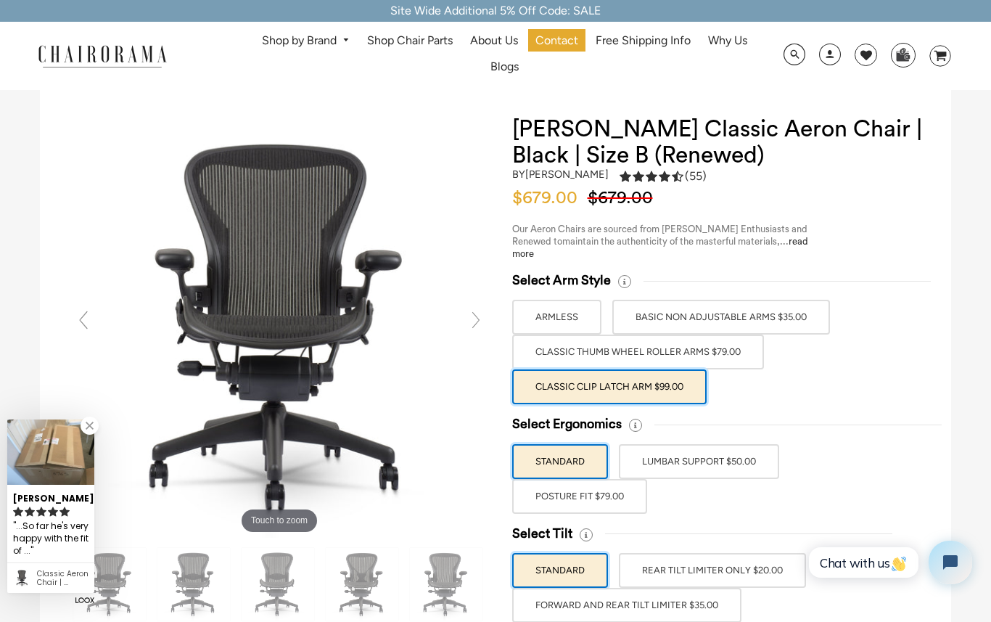
click at [744, 395] on div "Select Arm Style ARMLESS BASIC NON ADJUSTABLE ARMS $35.00 Classic Thumb Wheel R…" at bounding box center [717, 338] width 411 height 132
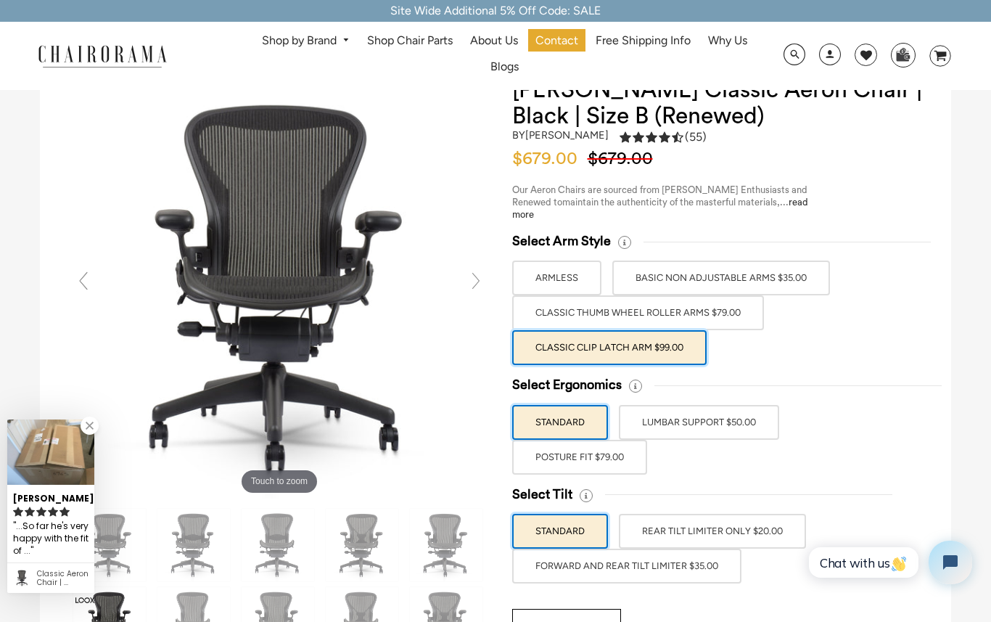
scroll to position [65, 0]
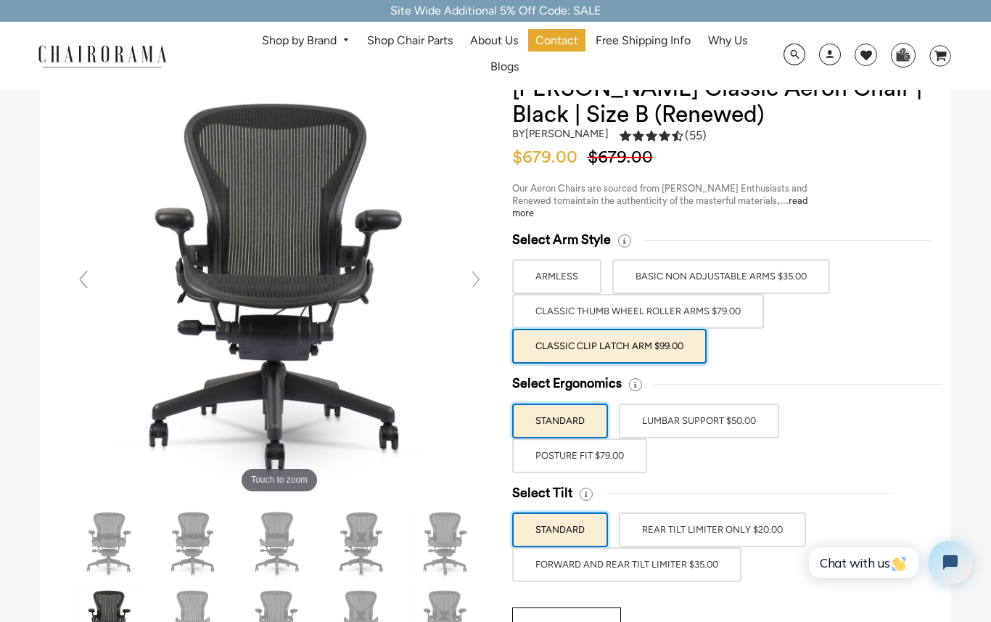
click at [629, 457] on label "POSTURE FIT $79.00" at bounding box center [579, 455] width 135 height 35
click at [0, 0] on input "POSTURE FIT $79.00" at bounding box center [0, 0] width 0 height 0
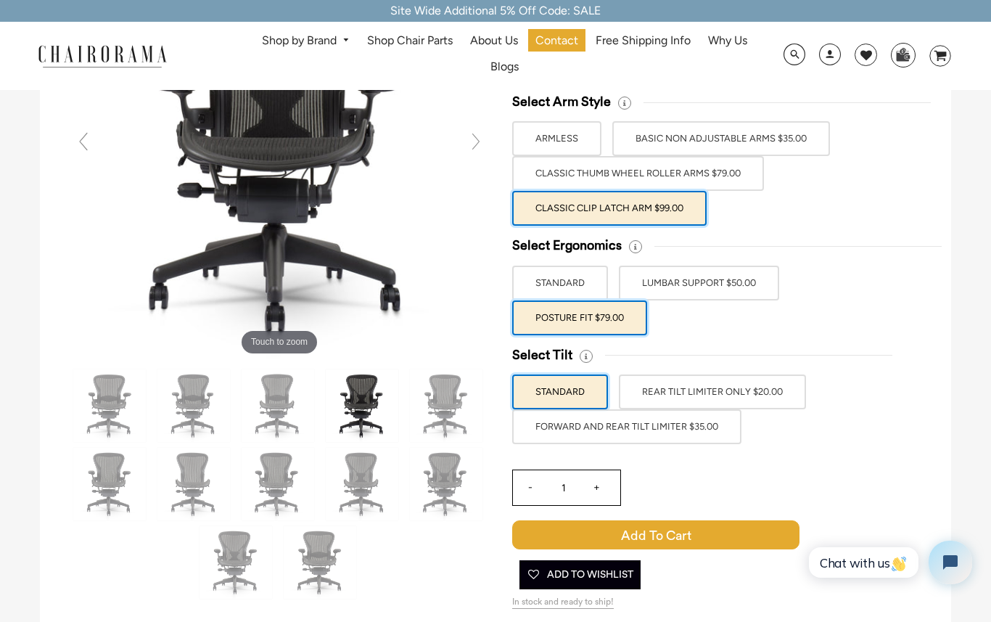
scroll to position [209, 0]
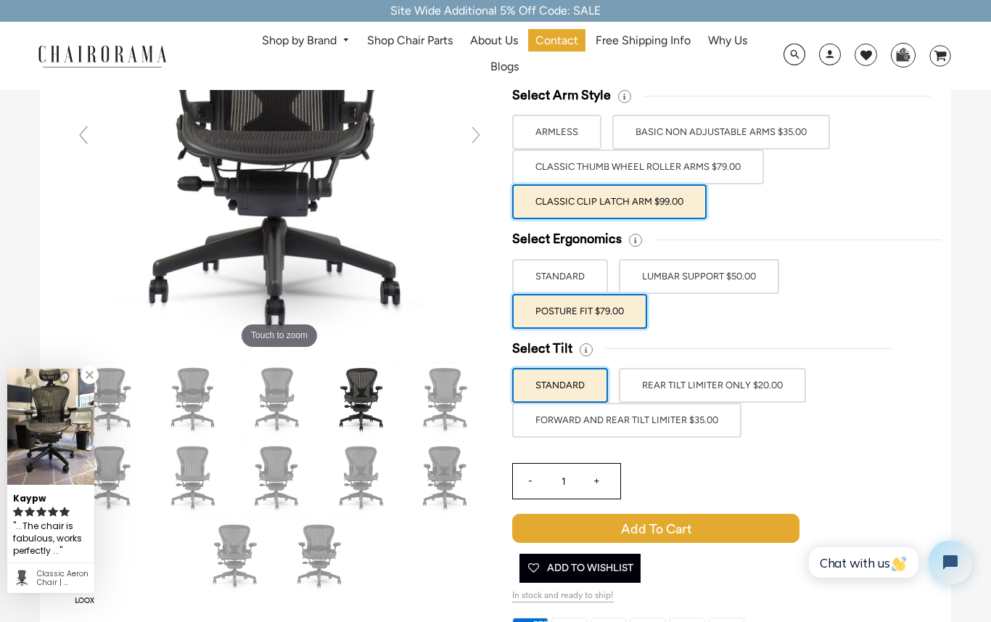
click at [702, 279] on label "LUMBAR SUPPORT $50.00" at bounding box center [699, 276] width 160 height 35
click at [0, 0] on input "LUMBAR SUPPORT $50.00" at bounding box center [0, 0] width 0 height 0
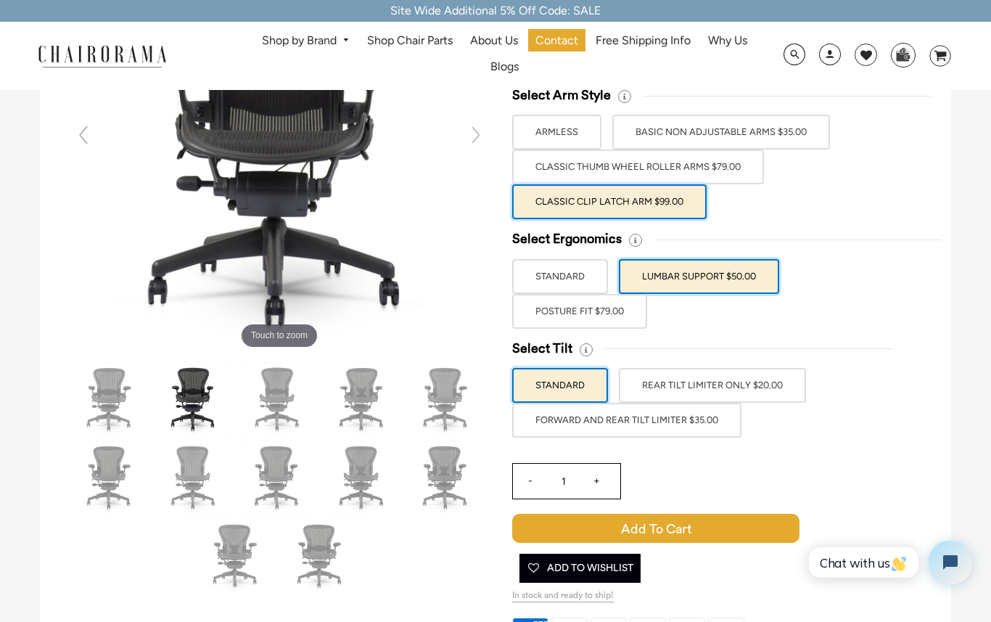
click at [711, 422] on label "FORWARD AND REAR TILT LIMITER $35.00" at bounding box center [626, 420] width 229 height 35
click at [0, 0] on input "FORWARD AND REAR TILT LIMITER $35.00" at bounding box center [0, 0] width 0 height 0
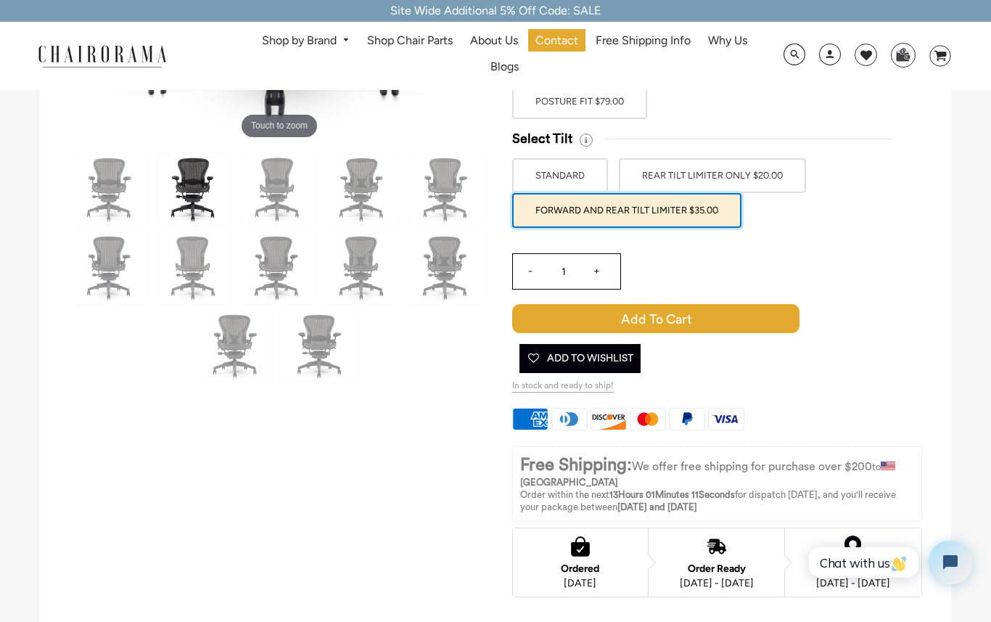
scroll to position [400, 0]
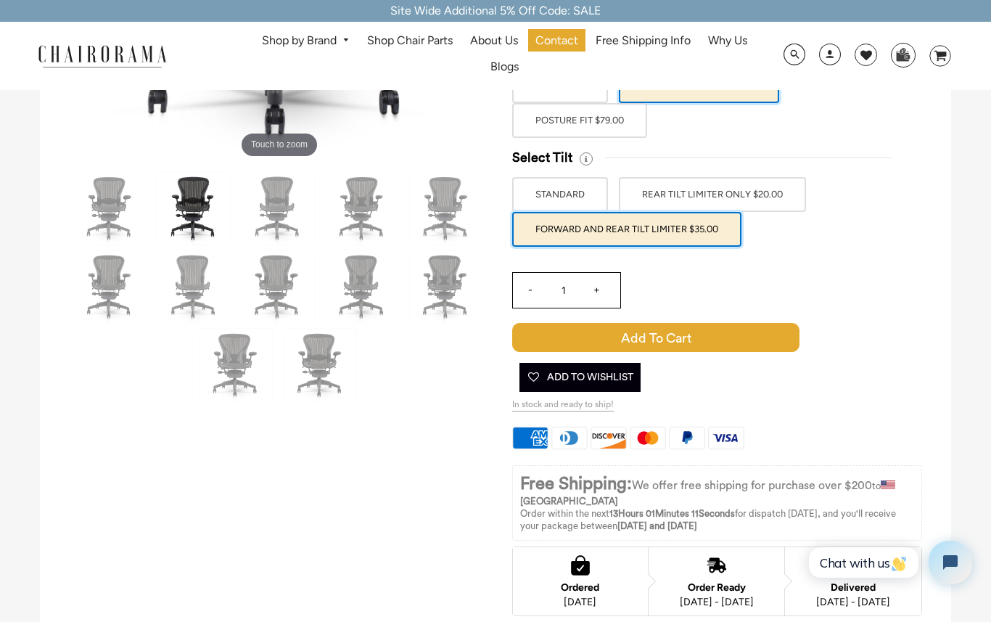
click at [679, 337] on span "Add to Cart" at bounding box center [655, 337] width 287 height 29
click at [680, 340] on span "Add to Cart" at bounding box center [655, 337] width 287 height 29
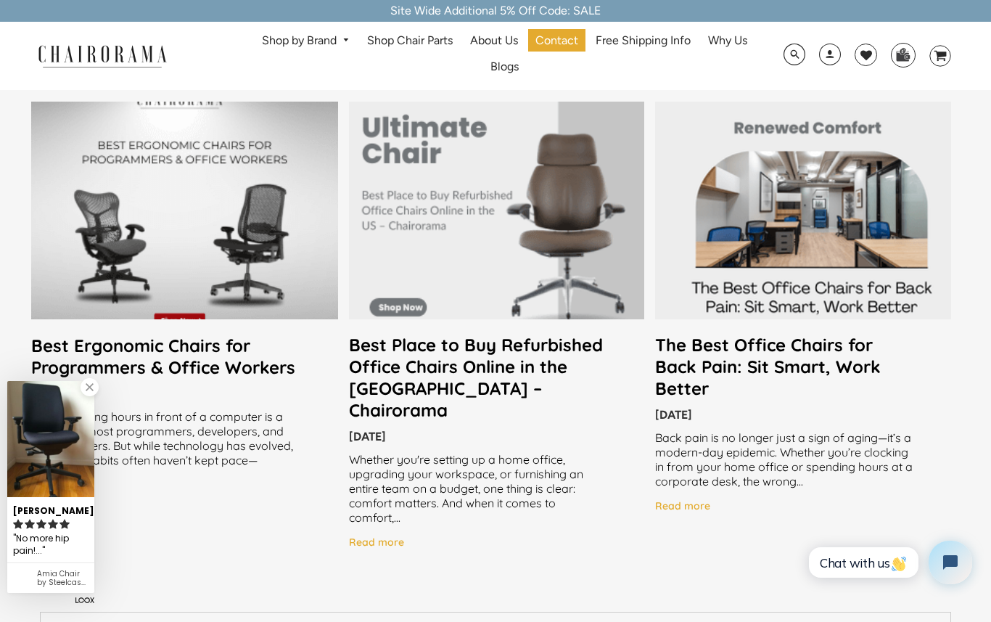
scroll to position [2015, 0]
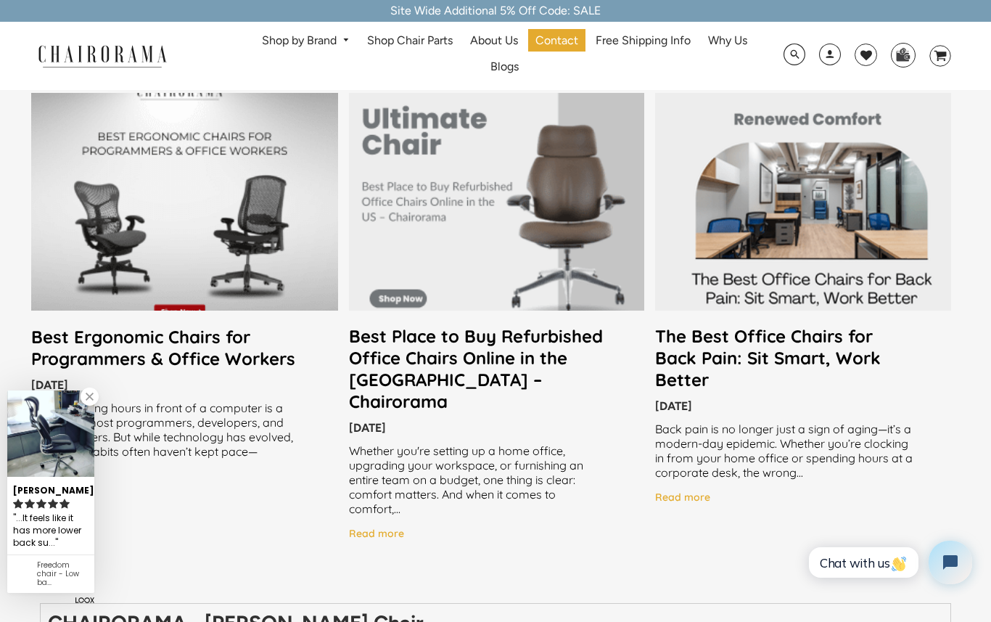
click at [264, 473] on div "Spending long hours in front of a computer is a reality for most programmers, d…" at bounding box center [184, 437] width 307 height 73
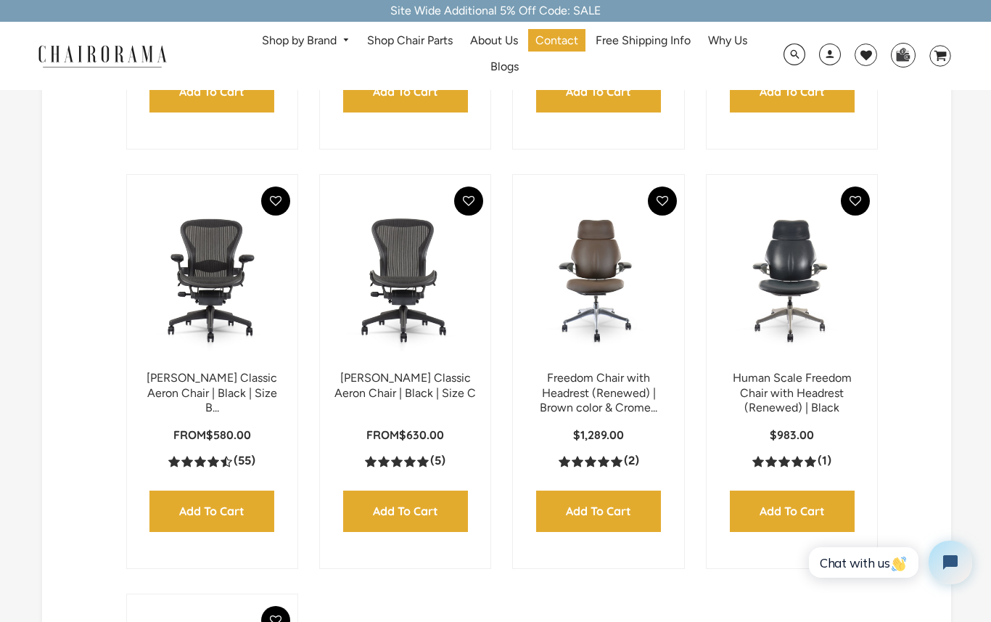
scroll to position [405, 0]
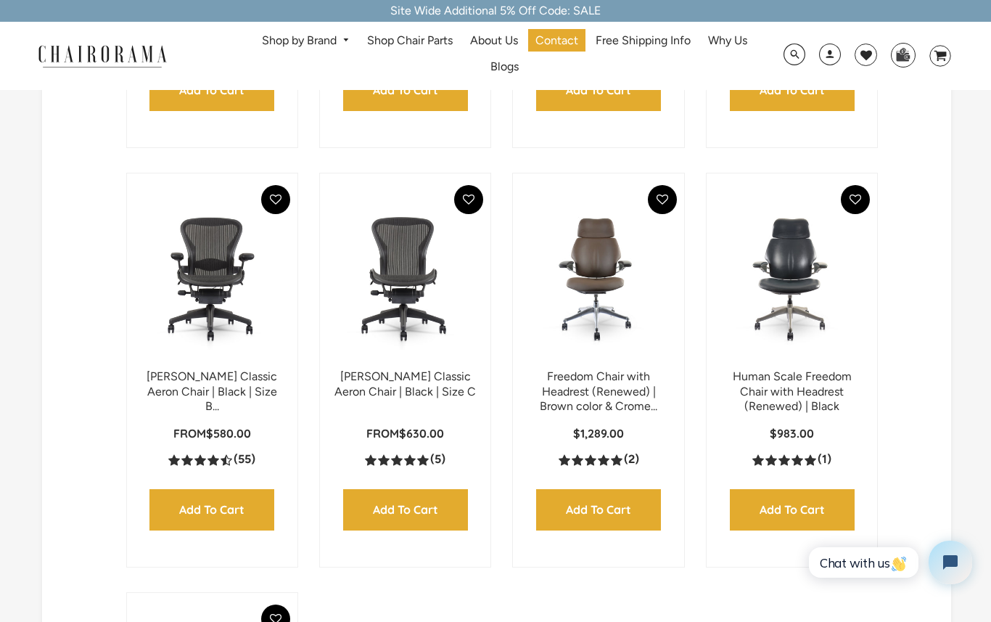
click at [231, 402] on link "[PERSON_NAME] Classic Aeron Chair | Black | Size B..." at bounding box center [212, 391] width 131 height 44
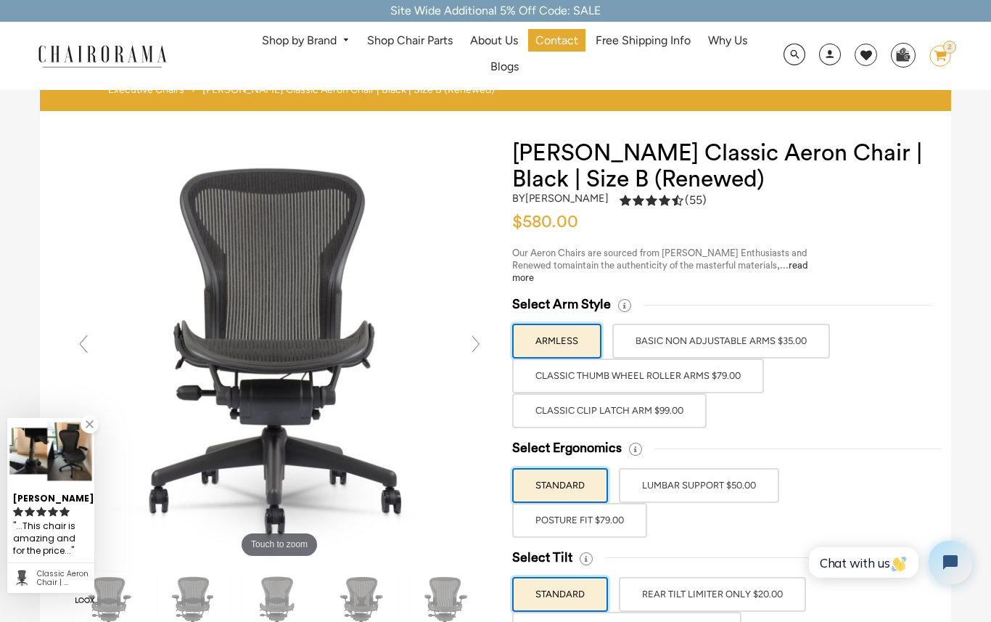
click at [639, 416] on label "Classic Clip Latch Arm $99.00" at bounding box center [609, 410] width 194 height 35
click at [0, 0] on input "Classic Clip Latch Arm $99.00" at bounding box center [0, 0] width 0 height 0
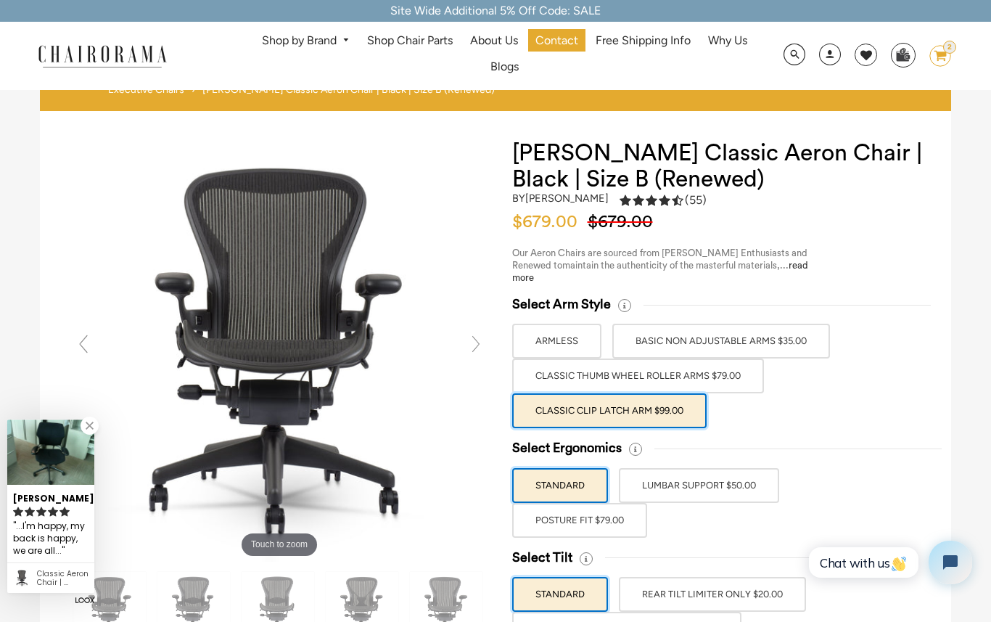
click at [669, 511] on div "Select Ergonomics STANDARD [MEDICAL_DATA] SUPPORT $50.00 POSTURE FIT $79.00" at bounding box center [717, 488] width 411 height 97
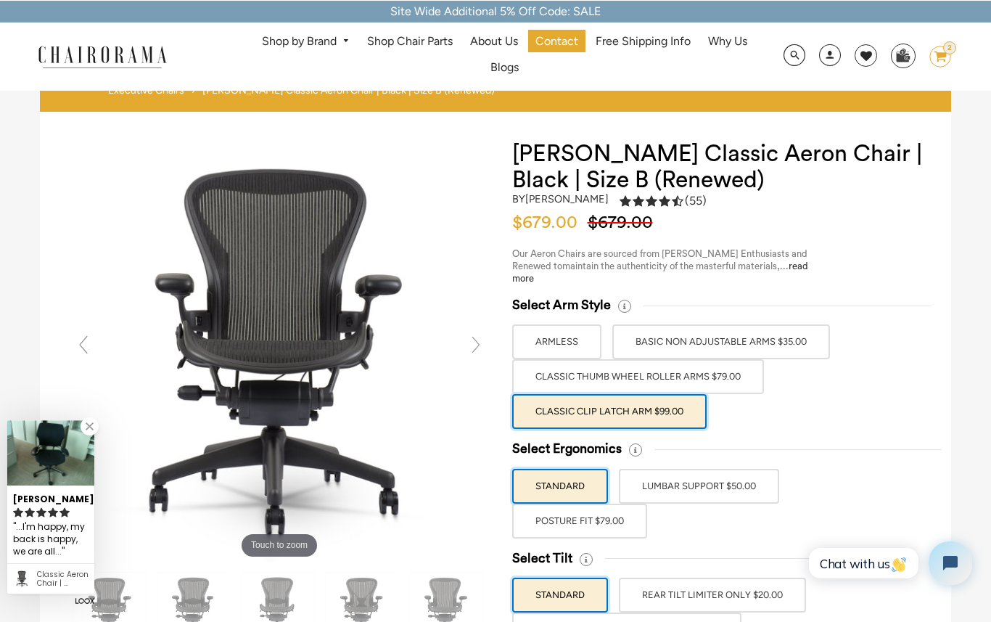
scroll to position [10, 0]
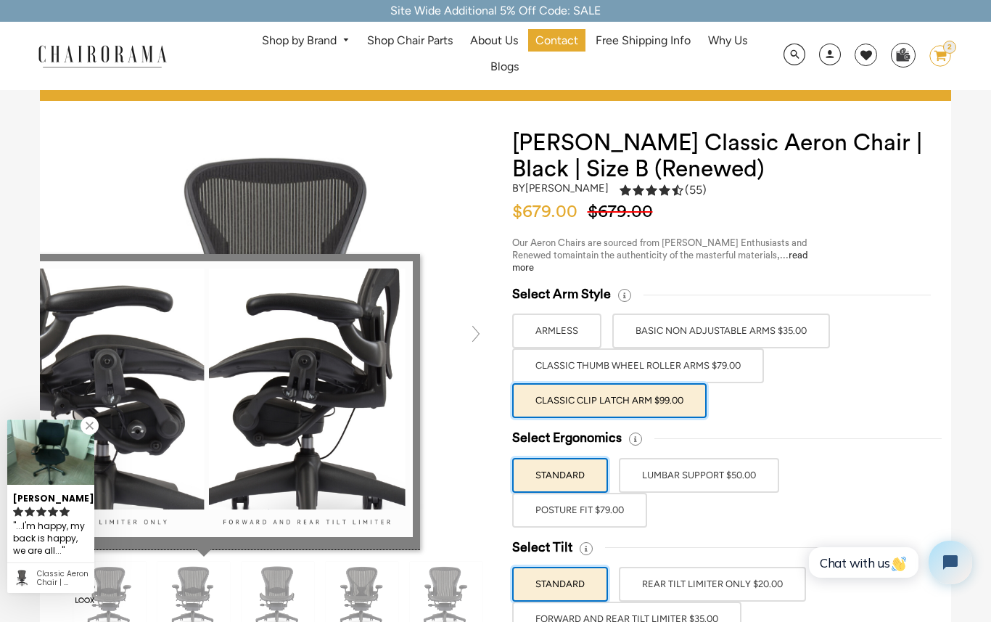
click at [749, 539] on div at bounding box center [715, 547] width 287 height 17
click at [795, 545] on html "Chat with us" at bounding box center [889, 562] width 192 height 68
click at [715, 616] on label "FORWARD AND REAR TILT LIMITER $35.00" at bounding box center [626, 618] width 229 height 35
click at [0, 0] on input "FORWARD AND REAR TILT LIMITER $35.00" at bounding box center [0, 0] width 0 height 0
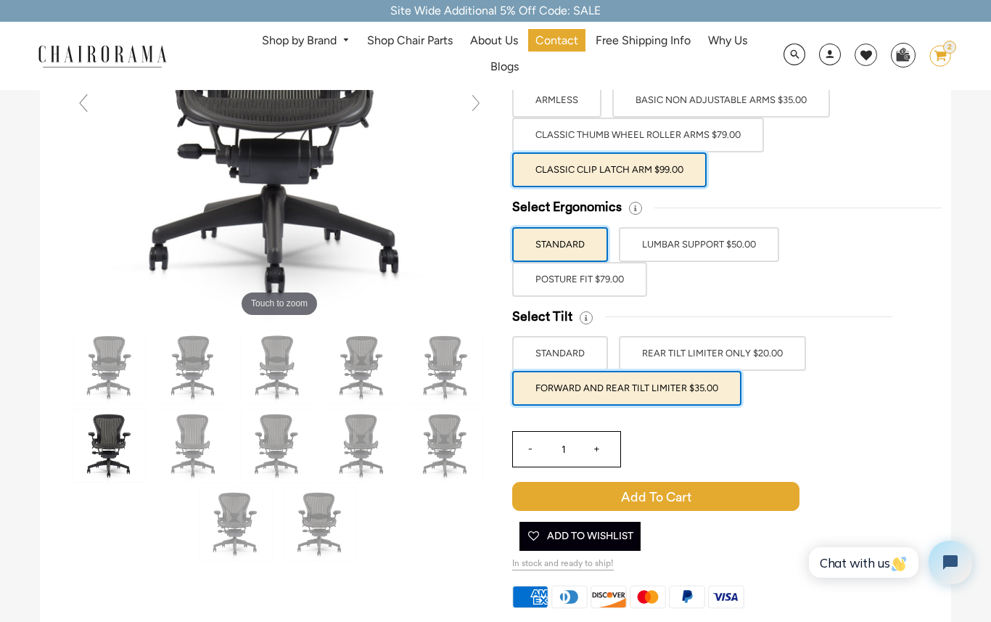
scroll to position [242, 0]
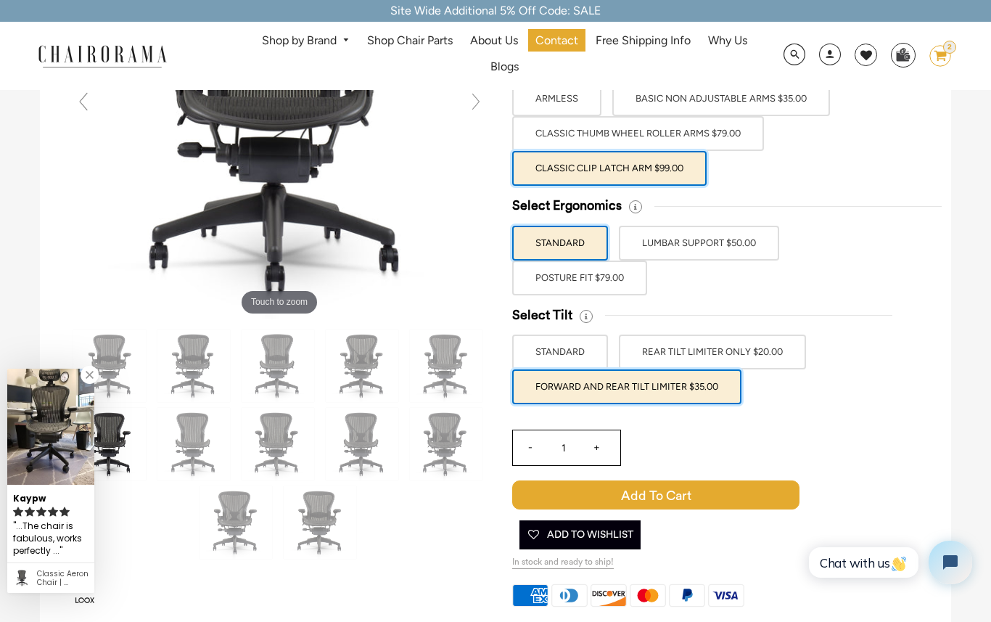
click at [628, 284] on label "POSTURE FIT $79.00" at bounding box center [579, 277] width 135 height 35
click at [0, 0] on input "POSTURE FIT $79.00" at bounding box center [0, 0] width 0 height 0
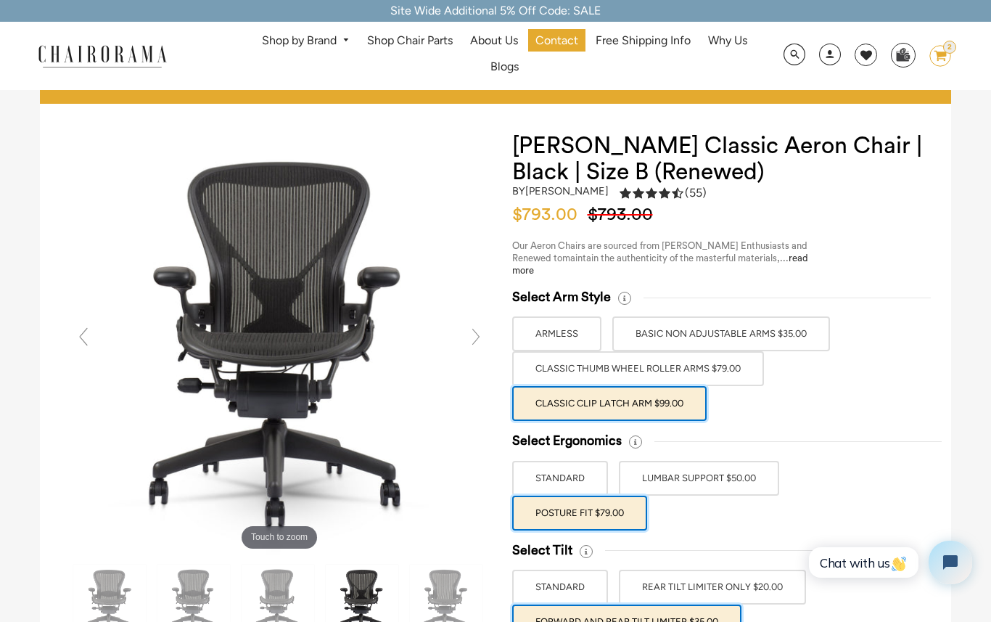
scroll to position [0, 0]
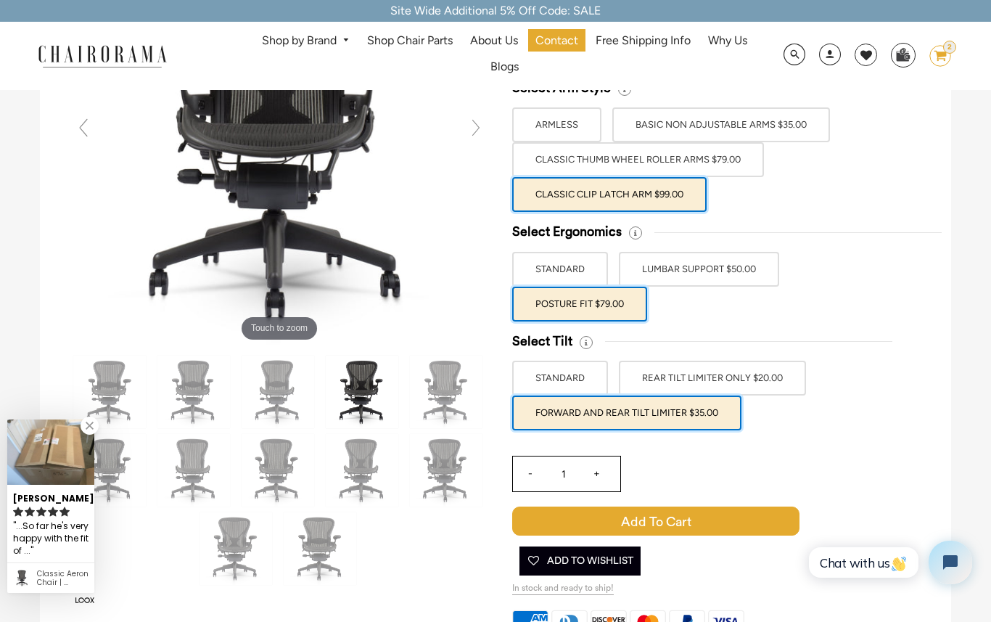
click at [810, 442] on ul "American Express Diners Club Discover Mastercard PayPal Visa" at bounding box center [717, 541] width 411 height 198
